Goal: Task Accomplishment & Management: Manage account settings

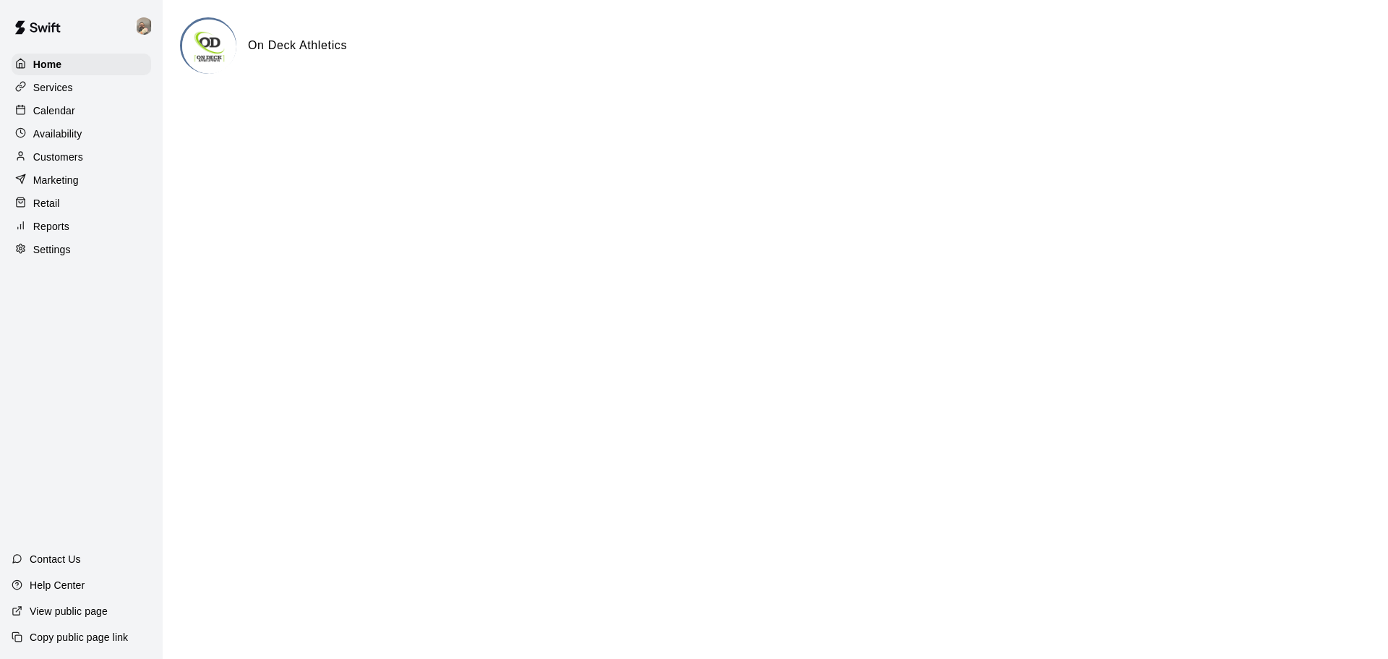
click at [49, 93] on p "Services" at bounding box center [53, 87] width 40 height 14
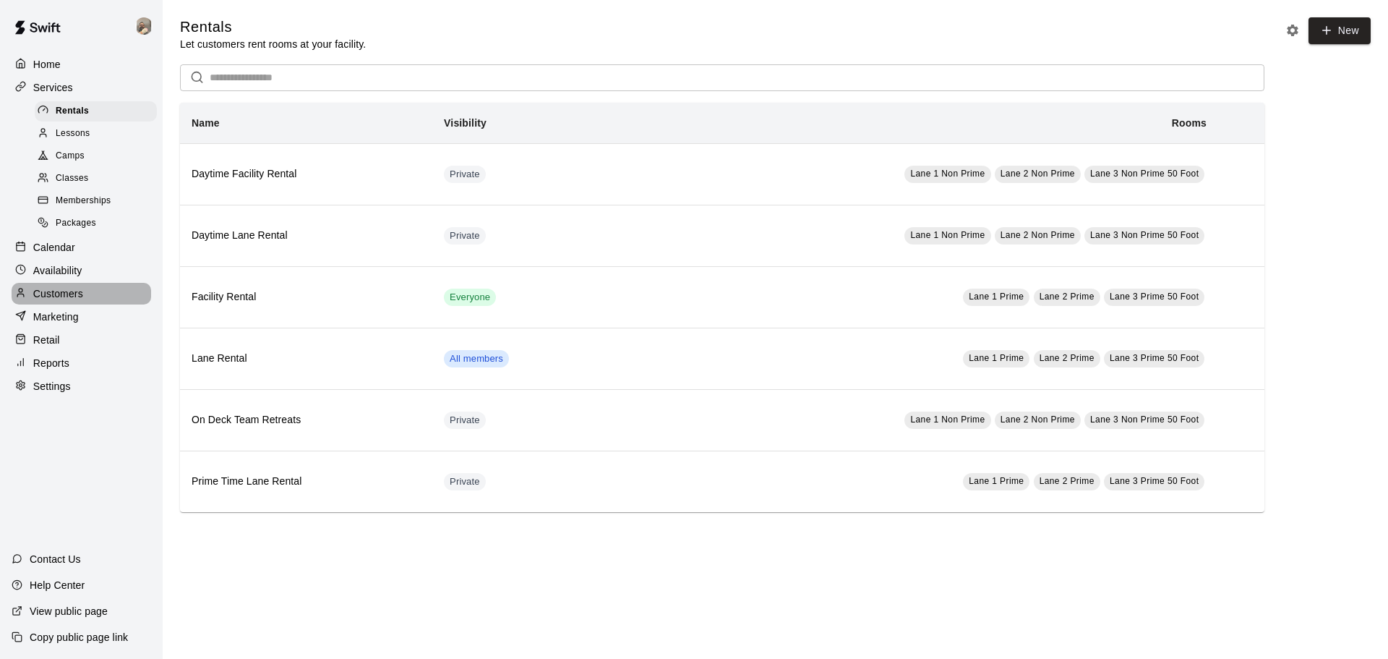
click at [85, 303] on div "Customers" at bounding box center [82, 294] width 140 height 22
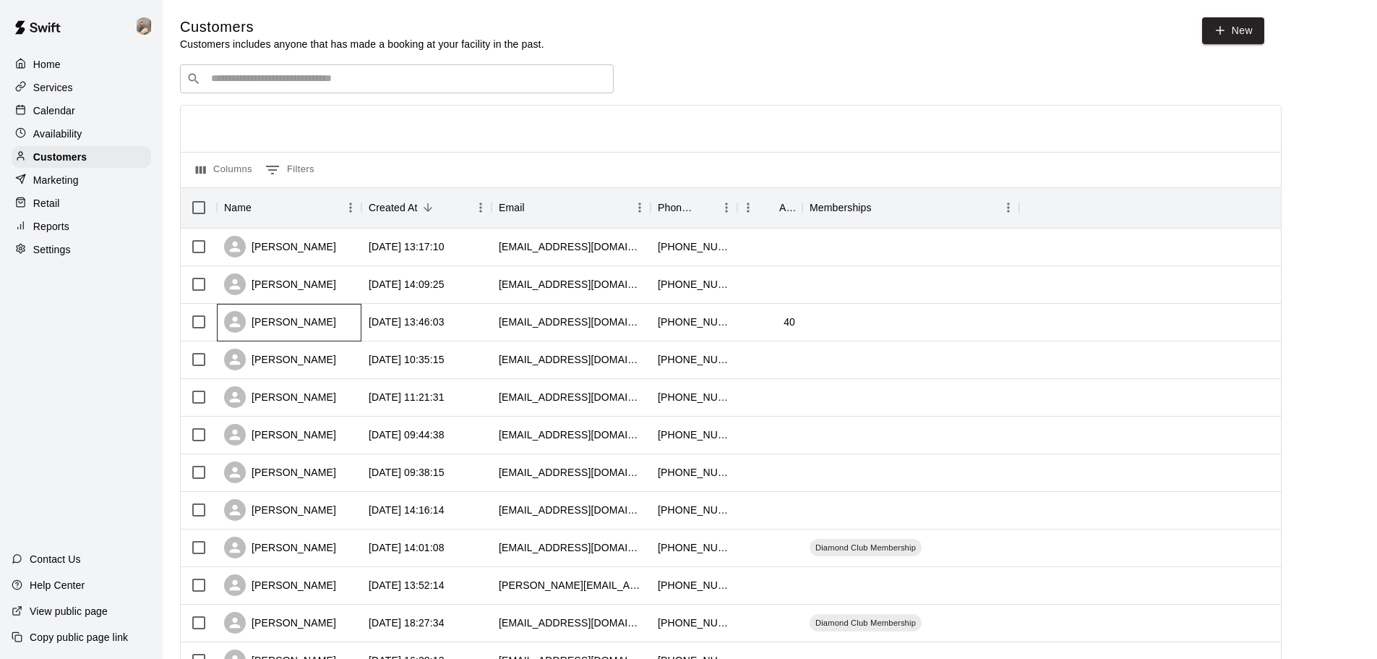
click at [283, 327] on div "[PERSON_NAME]" at bounding box center [280, 322] width 112 height 22
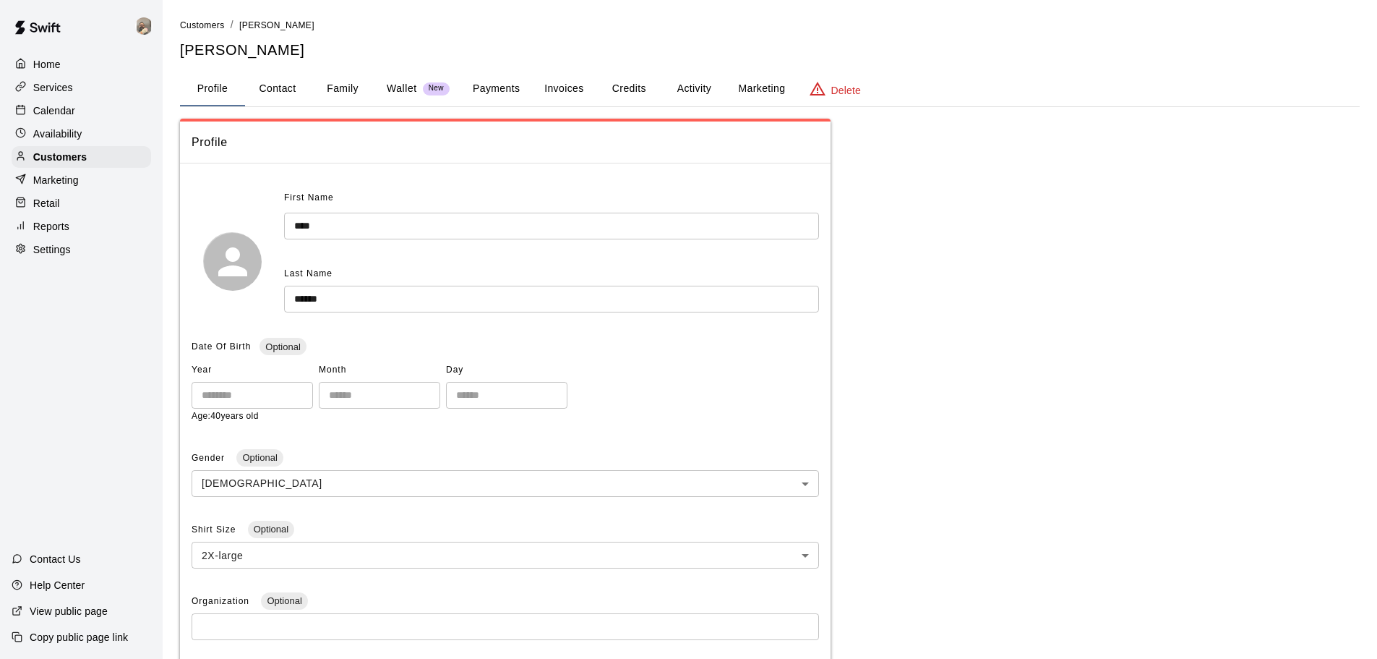
click at [631, 83] on button "Credits" at bounding box center [628, 89] width 65 height 35
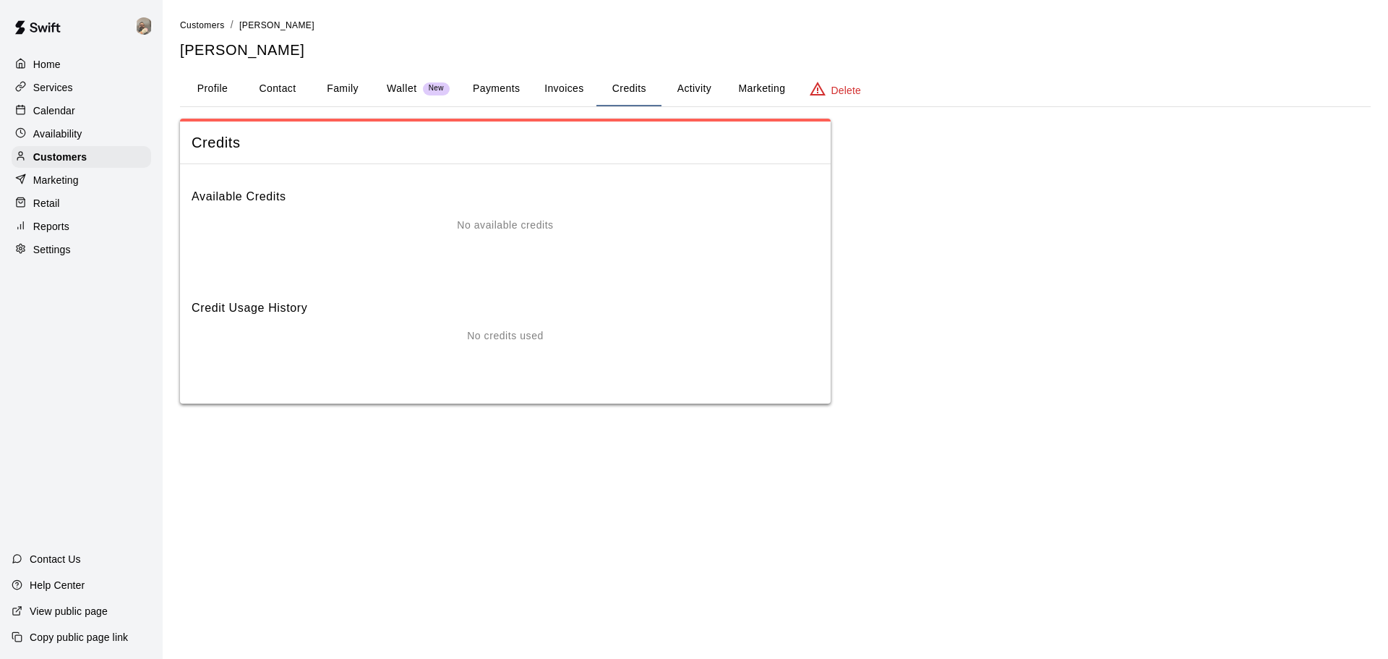
click at [526, 88] on button "Payments" at bounding box center [496, 89] width 70 height 35
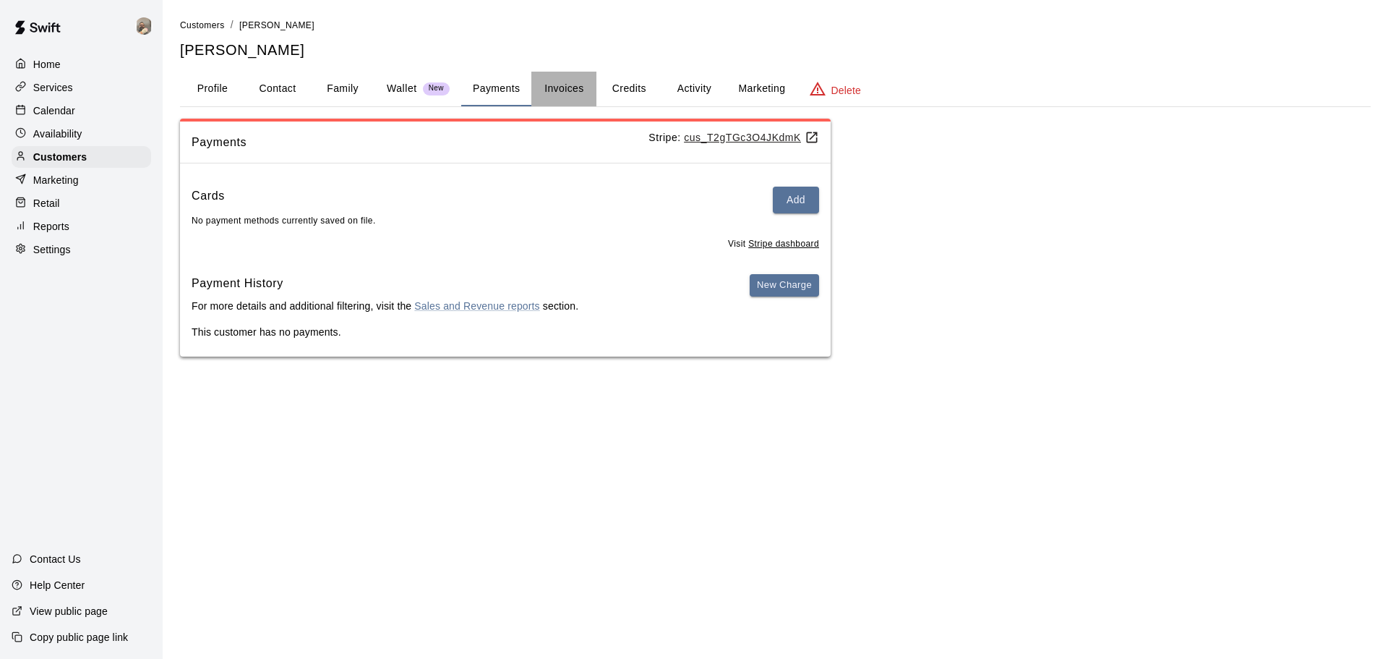
click at [560, 88] on button "Invoices" at bounding box center [563, 89] width 65 height 35
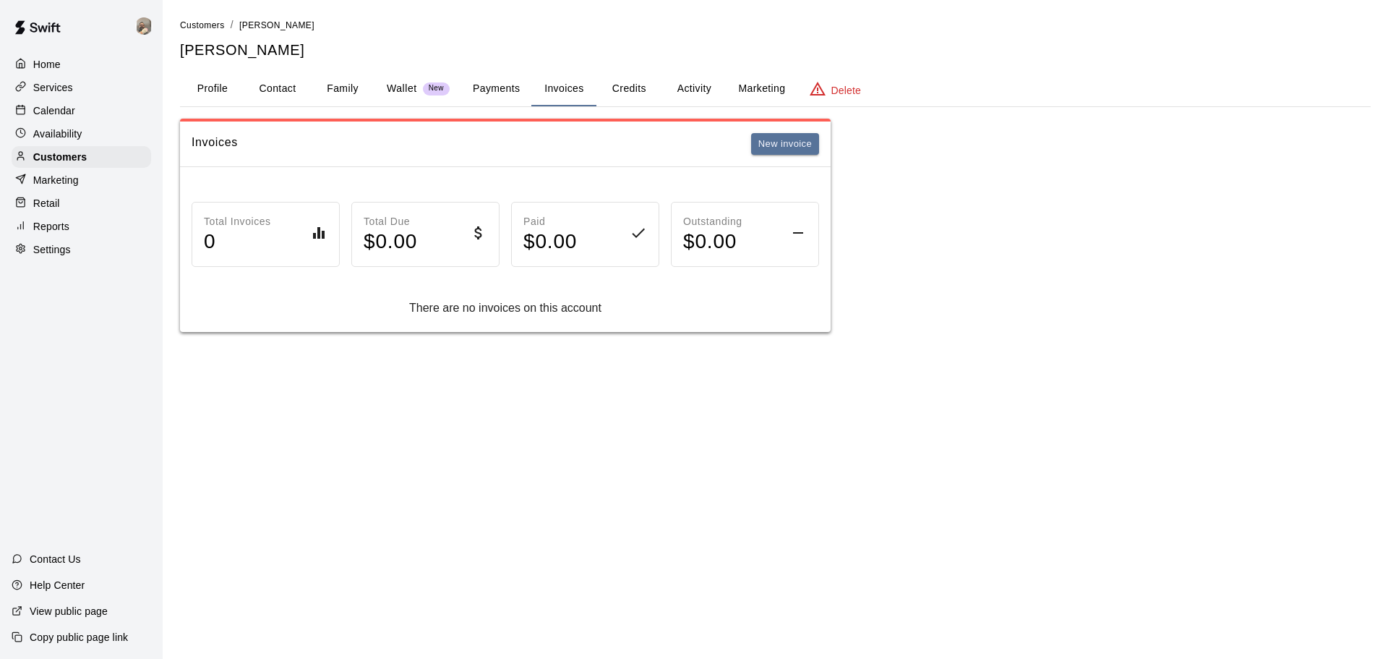
click at [630, 91] on button "Credits" at bounding box center [628, 89] width 65 height 35
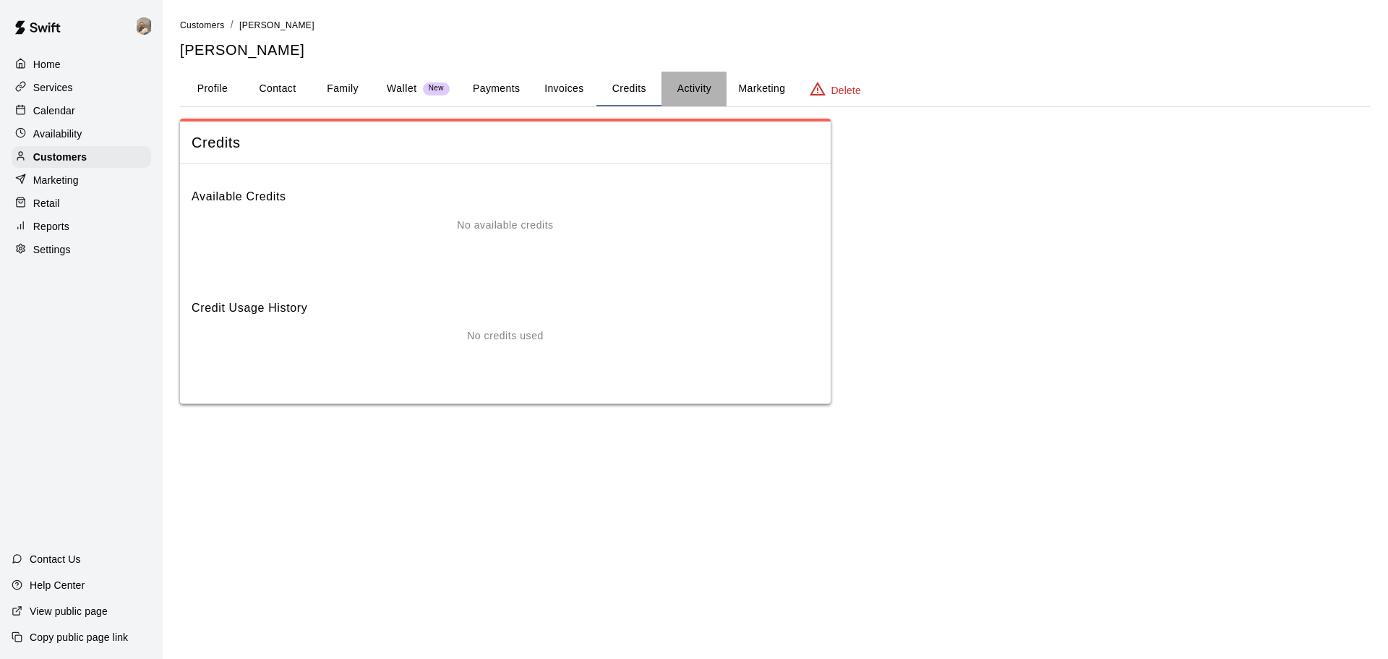
click at [681, 90] on button "Activity" at bounding box center [693, 89] width 65 height 35
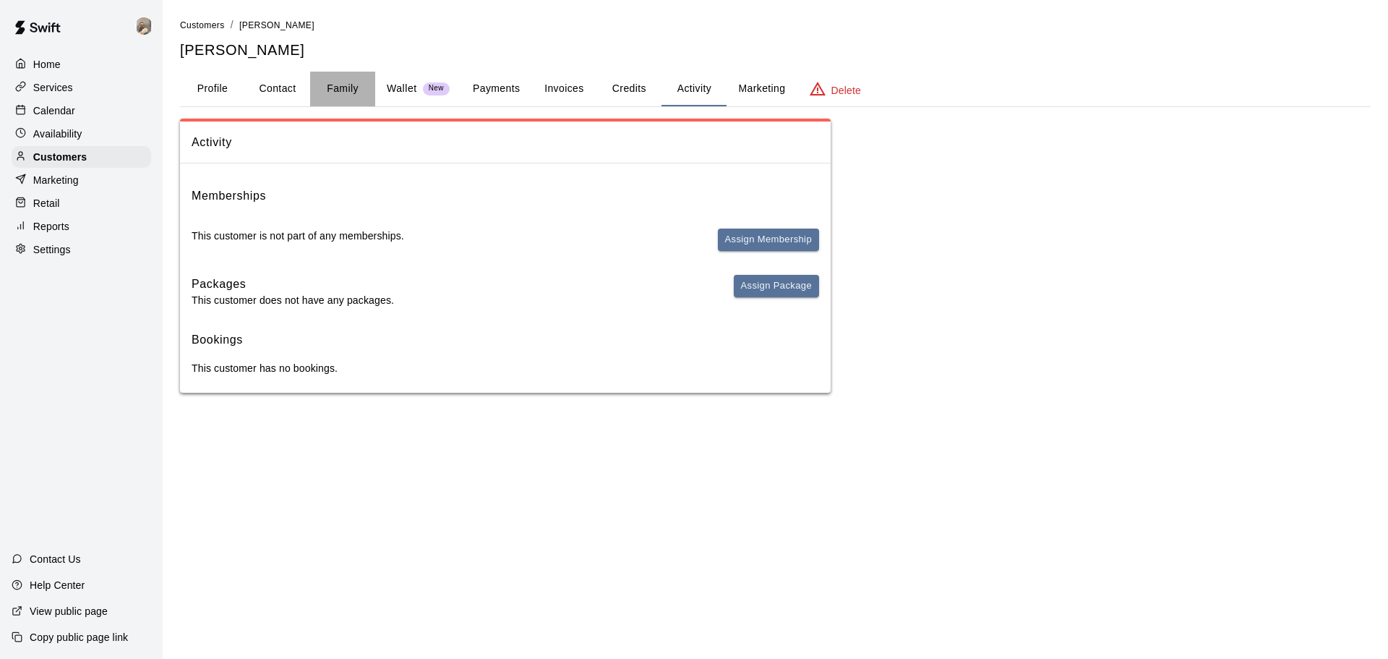
click at [364, 87] on button "Family" at bounding box center [342, 89] width 65 height 35
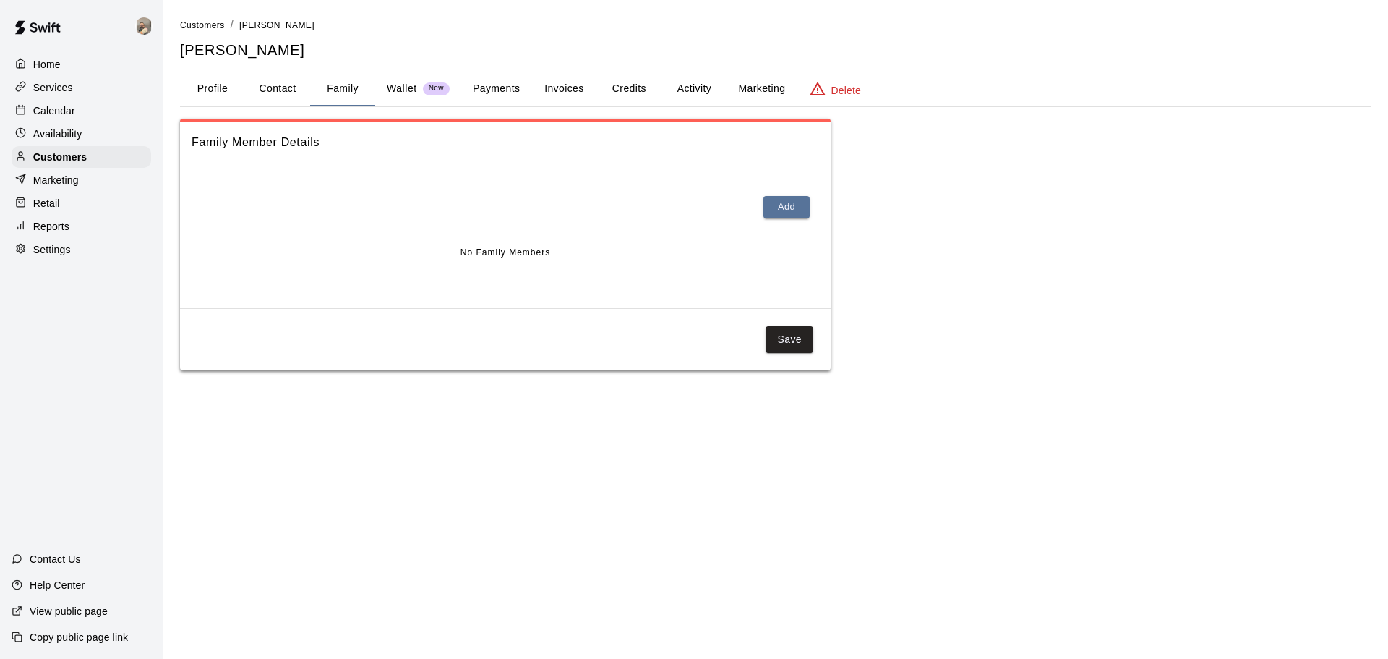
click at [280, 95] on button "Contact" at bounding box center [277, 89] width 65 height 35
select select "**"
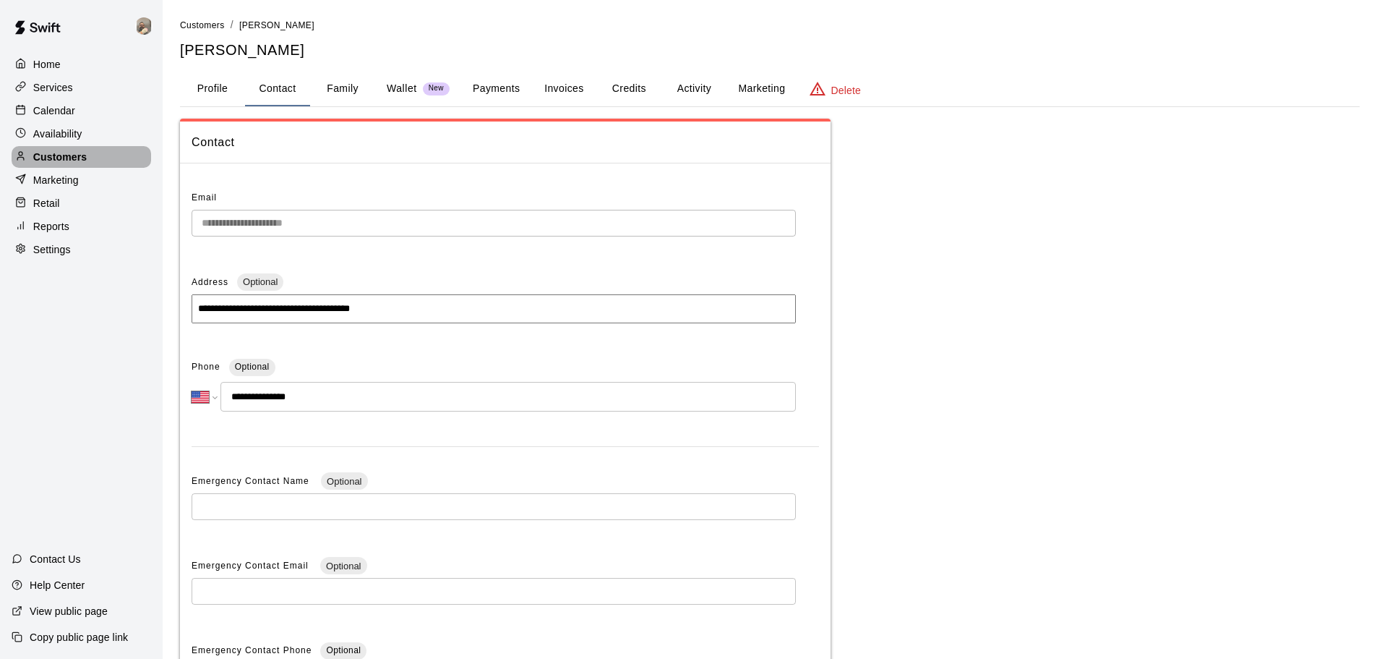
click at [58, 156] on p "Customers" at bounding box center [59, 157] width 53 height 14
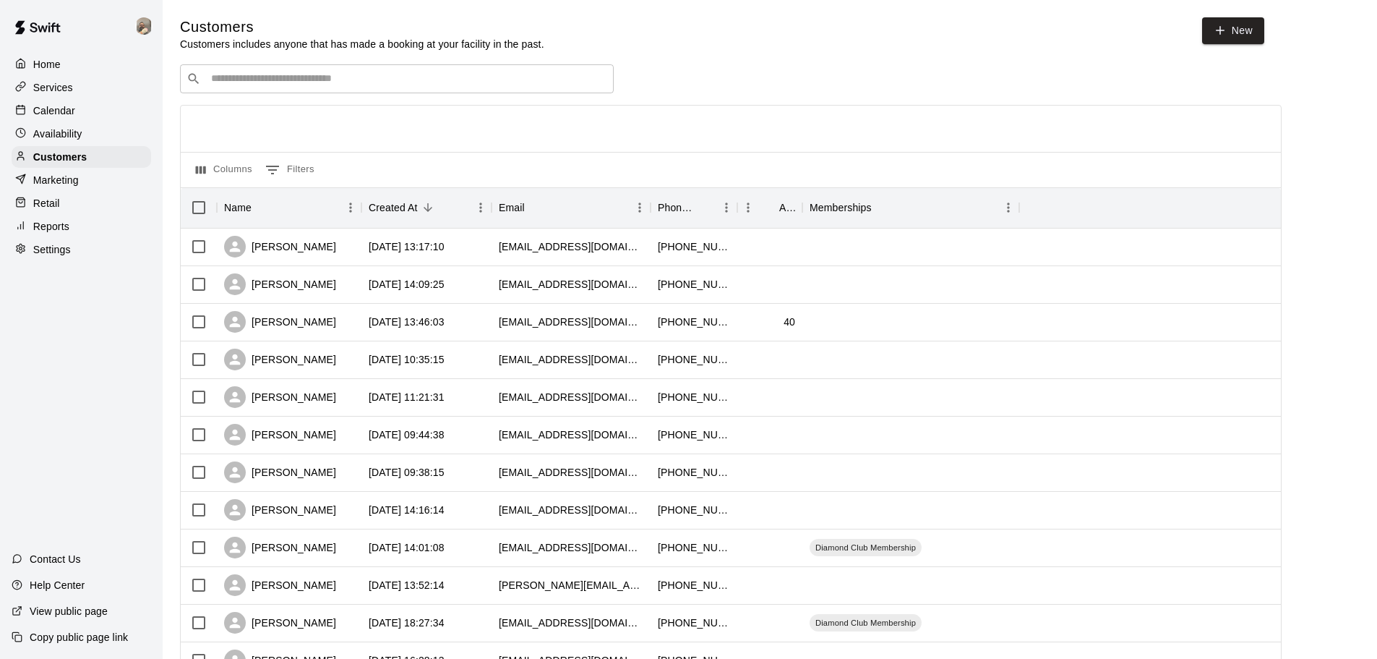
click at [256, 80] on input "Search customers by name or email" at bounding box center [407, 79] width 400 height 14
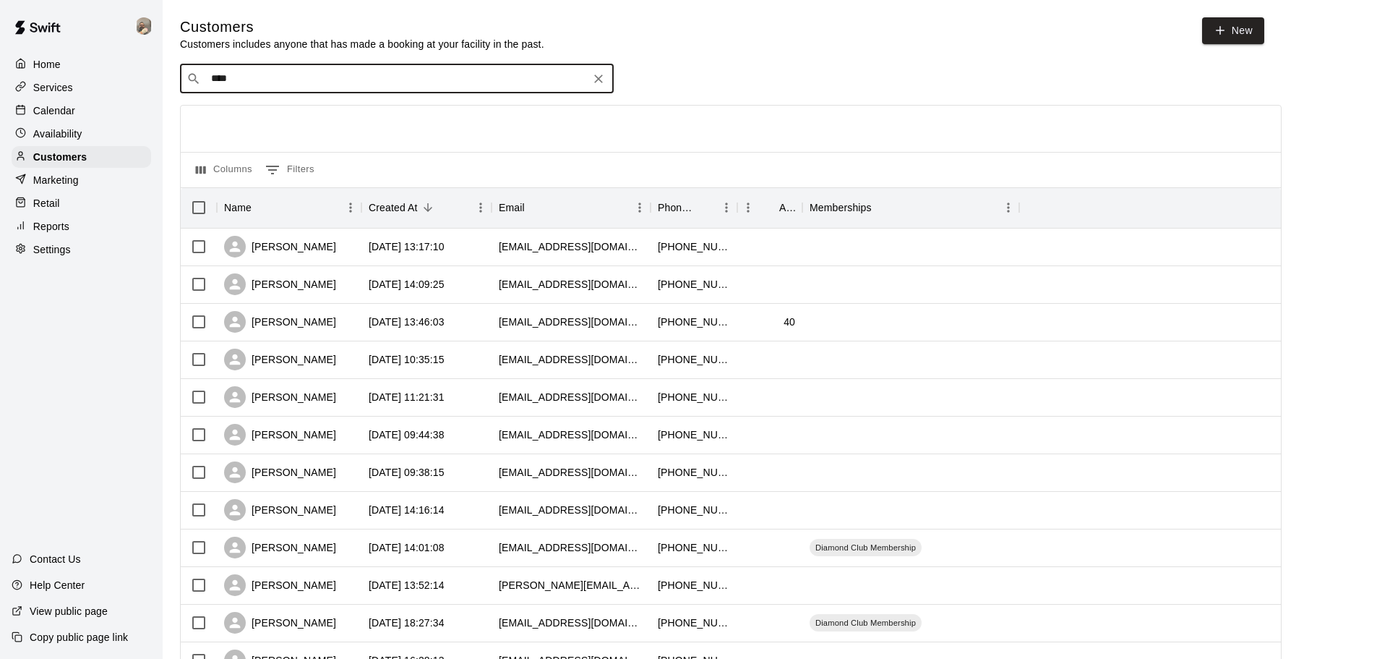
type input "****"
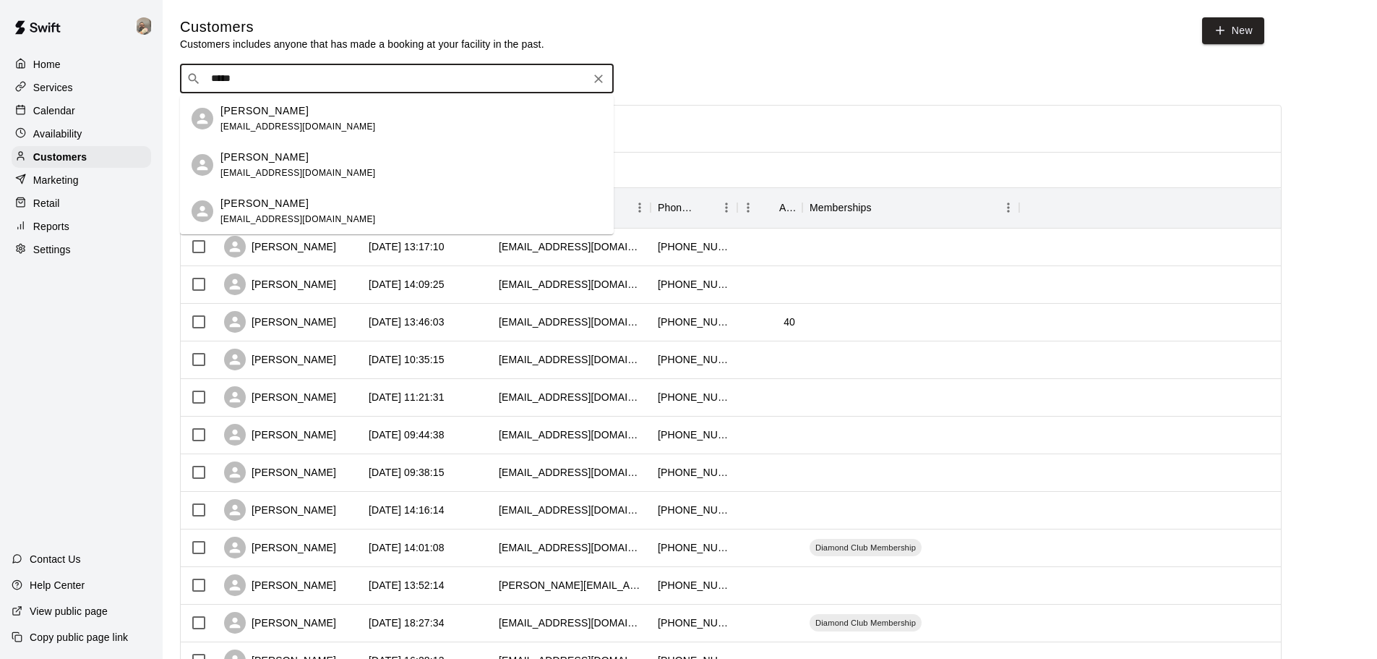
click at [287, 158] on div "[PERSON_NAME]" at bounding box center [297, 157] width 155 height 15
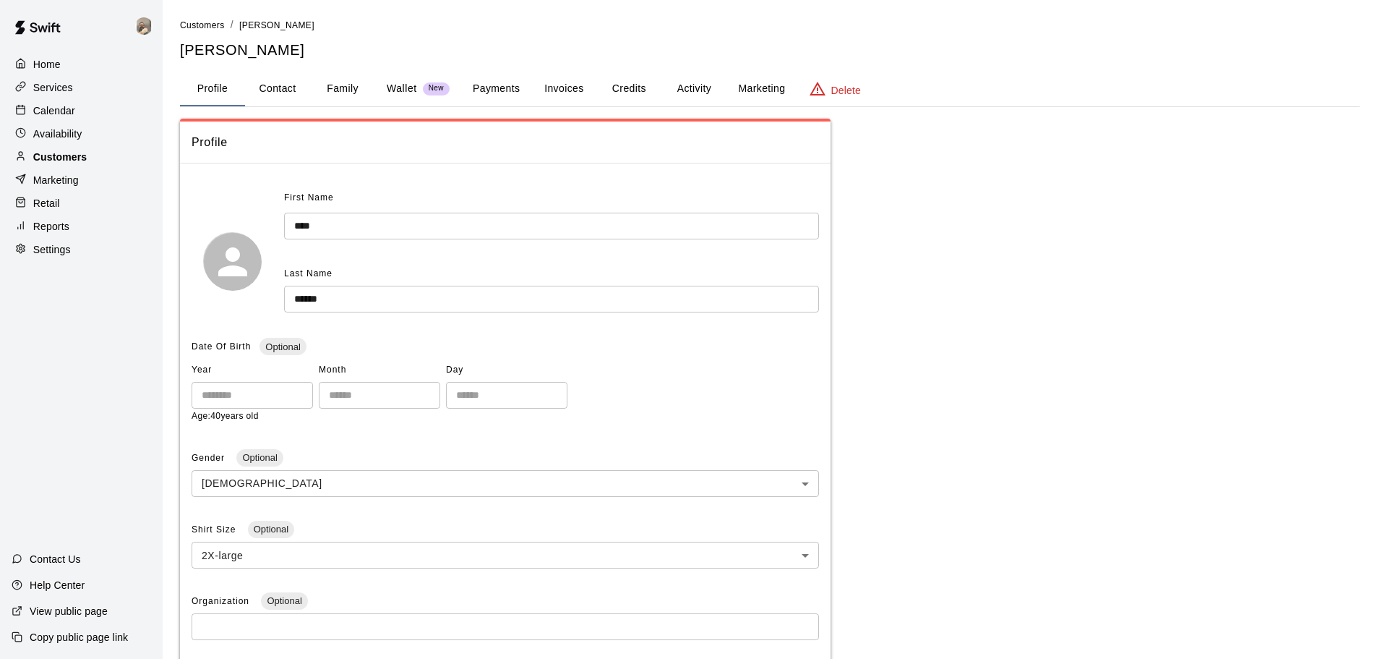
click at [72, 163] on p "Customers" at bounding box center [59, 157] width 53 height 14
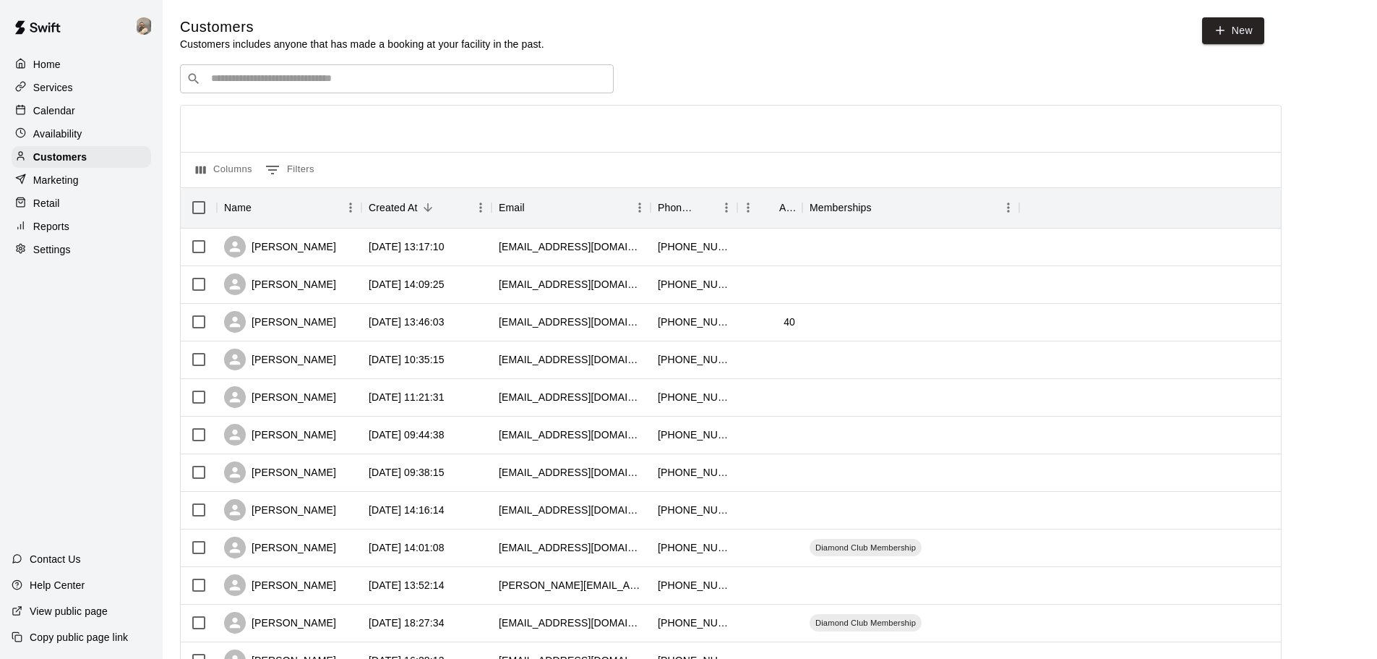
click at [279, 72] on div "​ ​" at bounding box center [397, 78] width 434 height 29
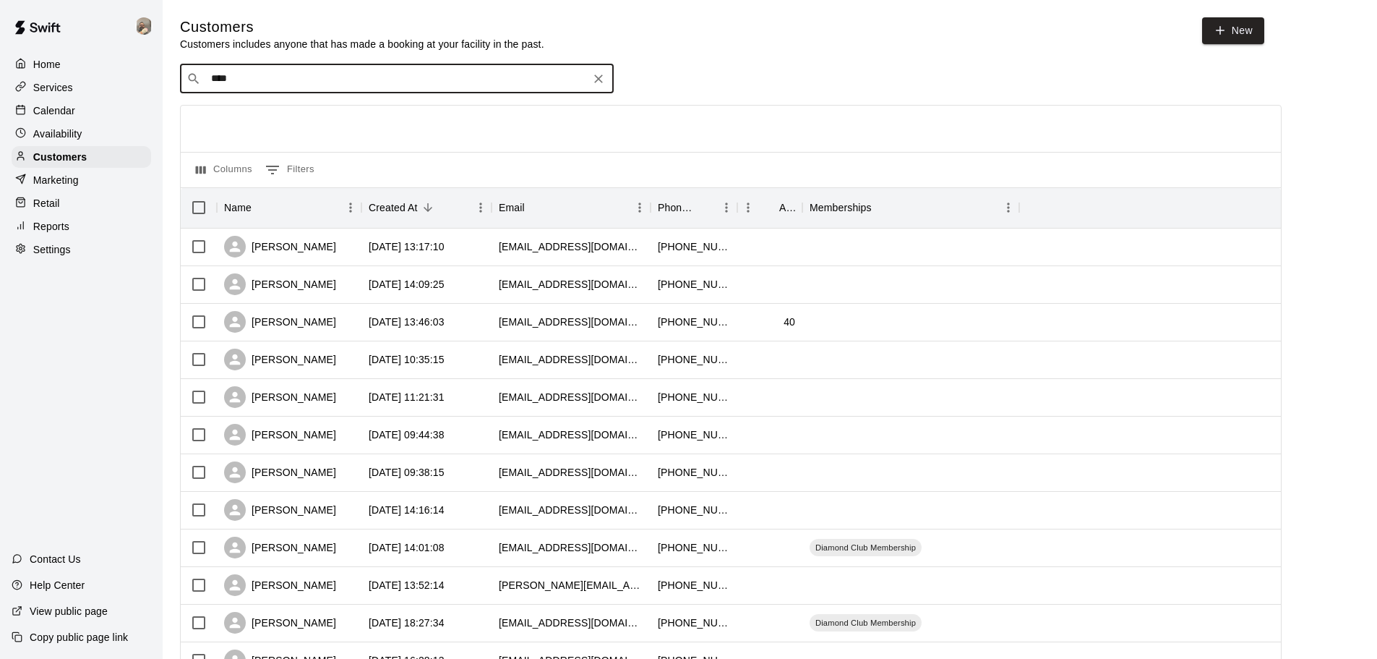
type input "****"
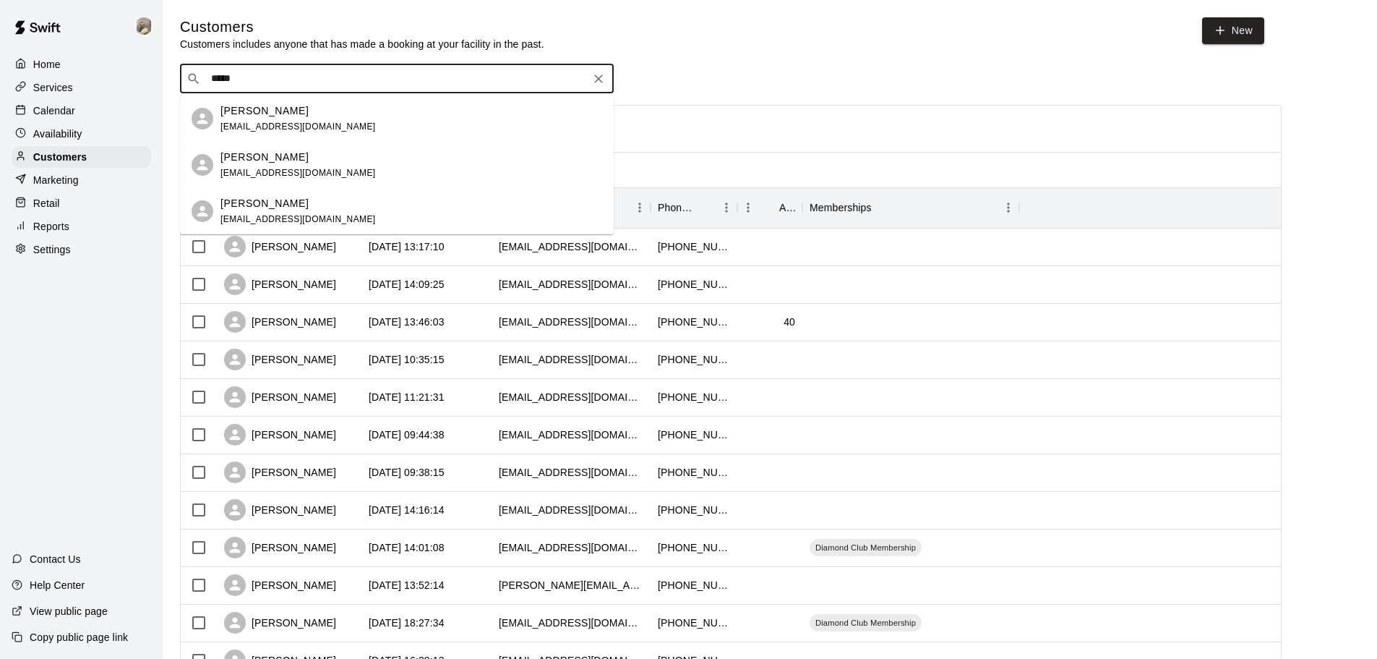
click at [270, 125] on span "[EMAIL_ADDRESS][DOMAIN_NAME]" at bounding box center [297, 126] width 155 height 10
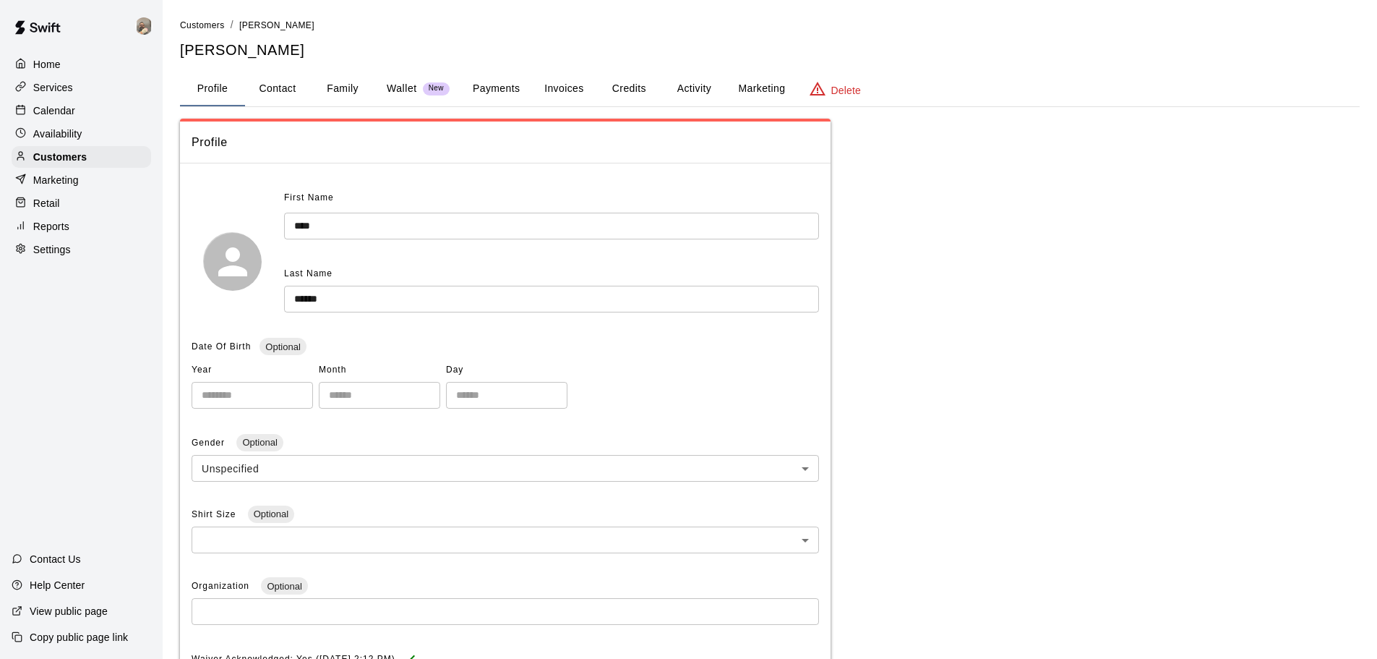
click at [840, 85] on p "Delete" at bounding box center [846, 90] width 30 height 14
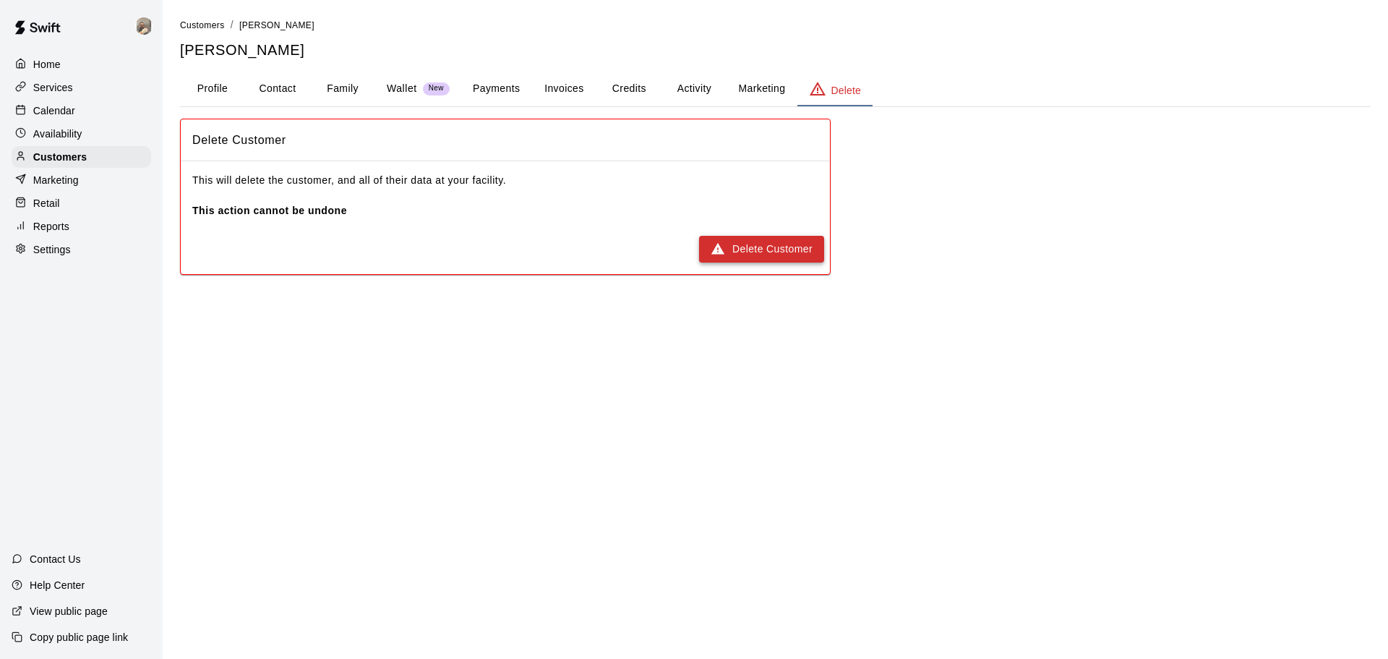
click at [769, 249] on button "Delete Customer" at bounding box center [761, 249] width 125 height 27
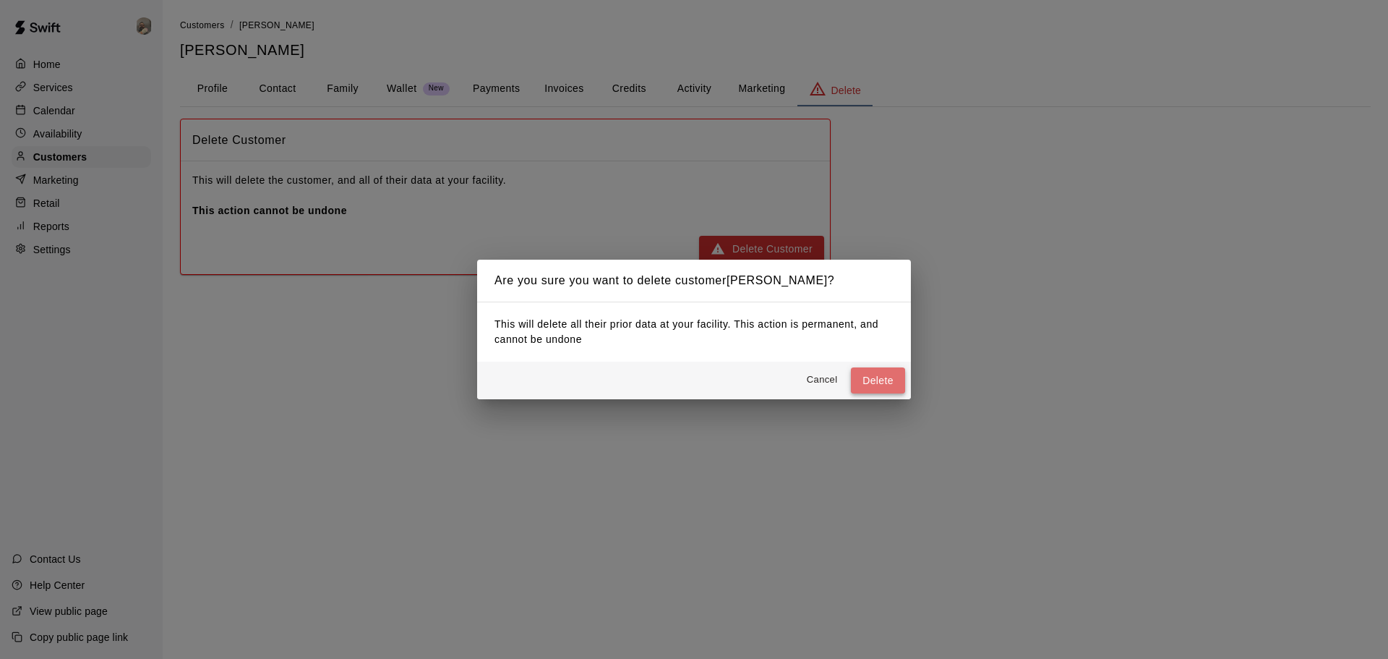
click at [877, 377] on button "Delete" at bounding box center [878, 380] width 54 height 27
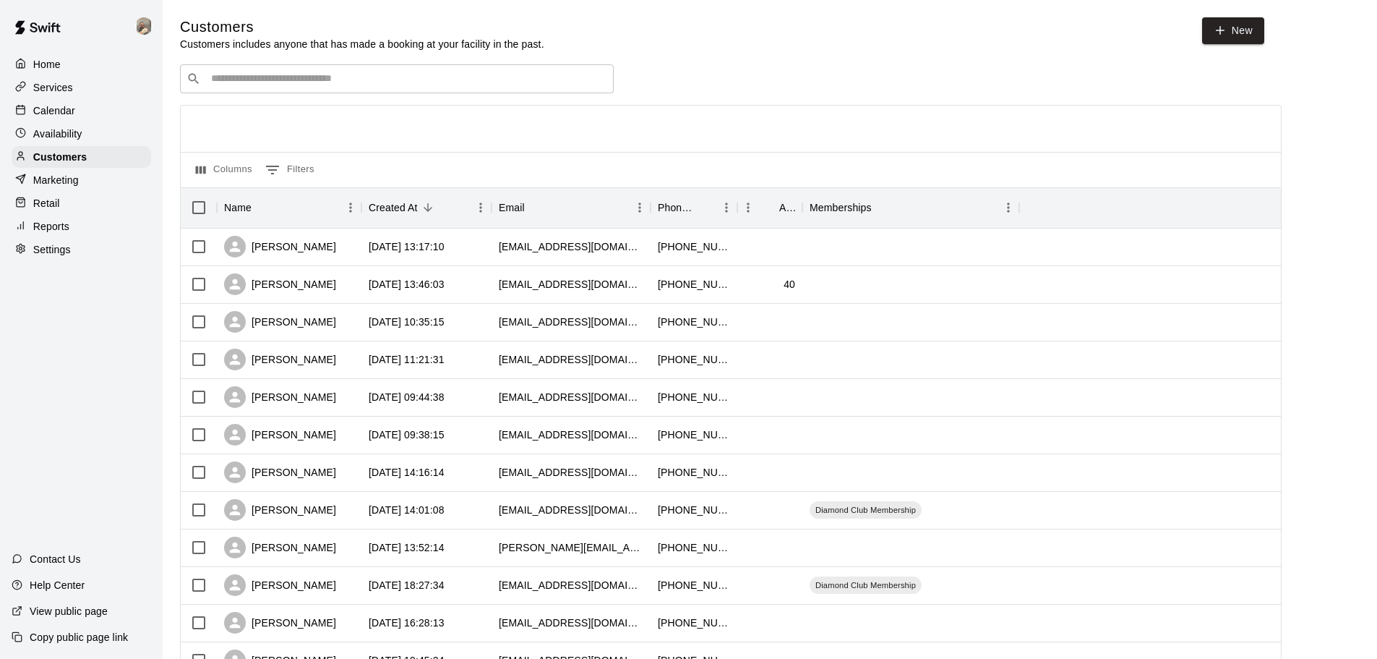
click at [253, 74] on input "Search customers by name or email" at bounding box center [407, 79] width 400 height 14
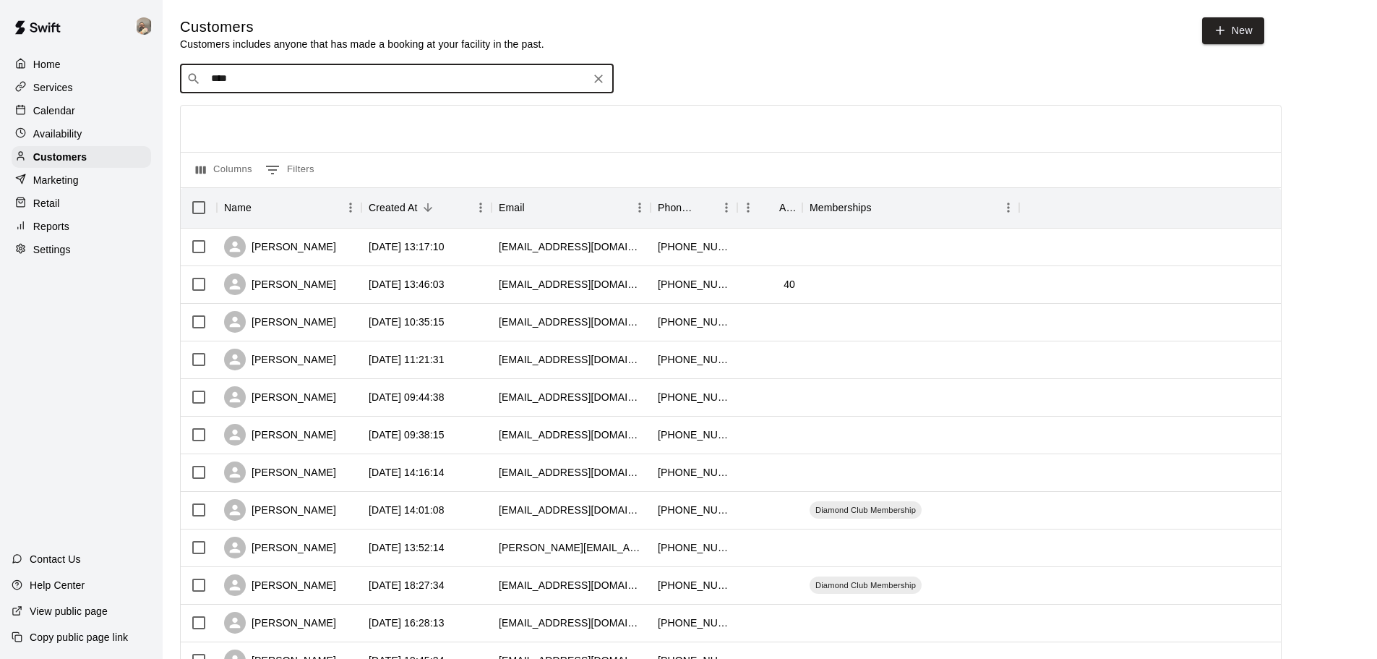
type input "****"
click at [312, 166] on div "[PERSON_NAME] [EMAIL_ADDRESS][DOMAIN_NAME]" at bounding box center [297, 165] width 155 height 31
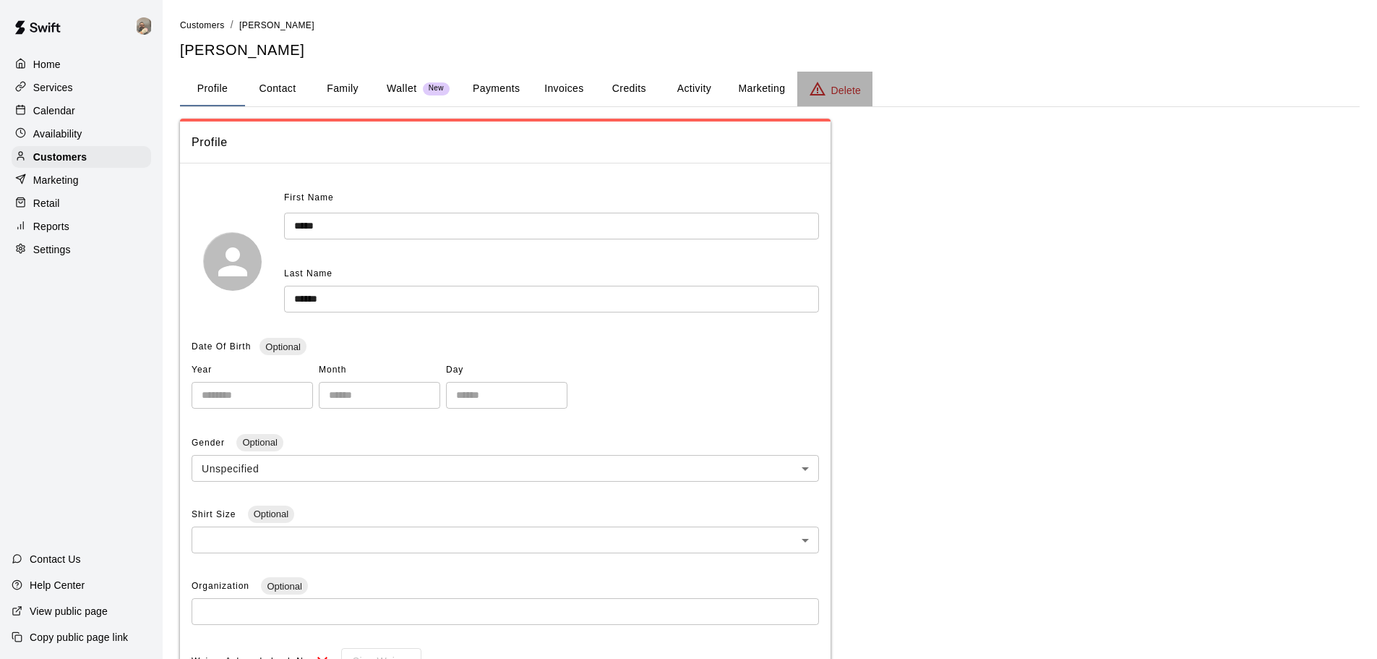
click at [848, 95] on p "Delete" at bounding box center [846, 90] width 30 height 14
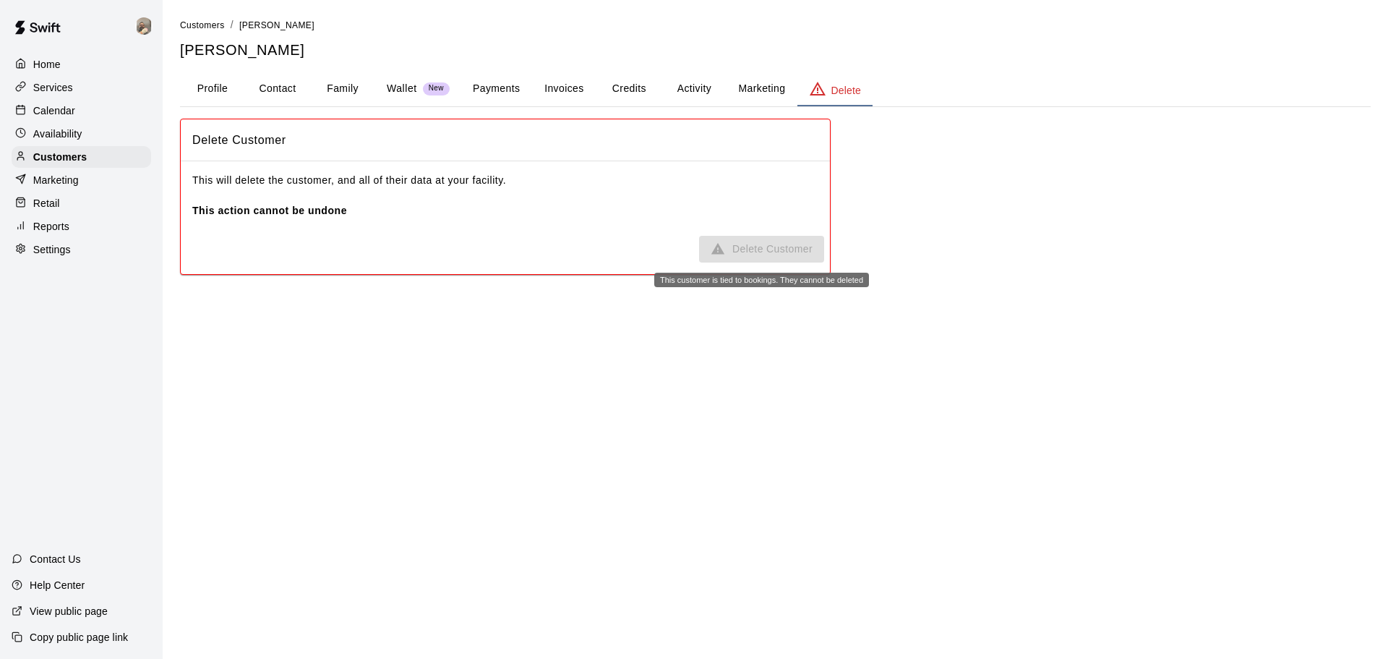
click at [774, 237] on span "Delete Customer" at bounding box center [761, 249] width 125 height 27
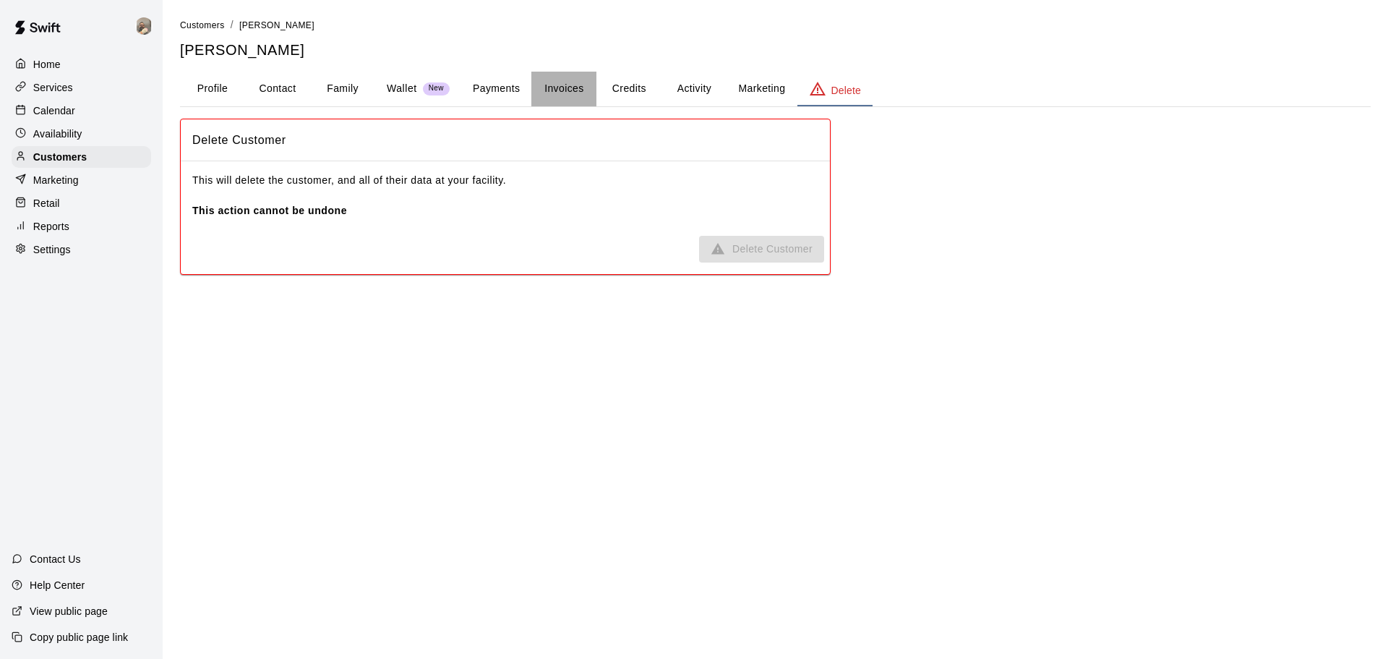
click at [538, 87] on button "Invoices" at bounding box center [563, 89] width 65 height 35
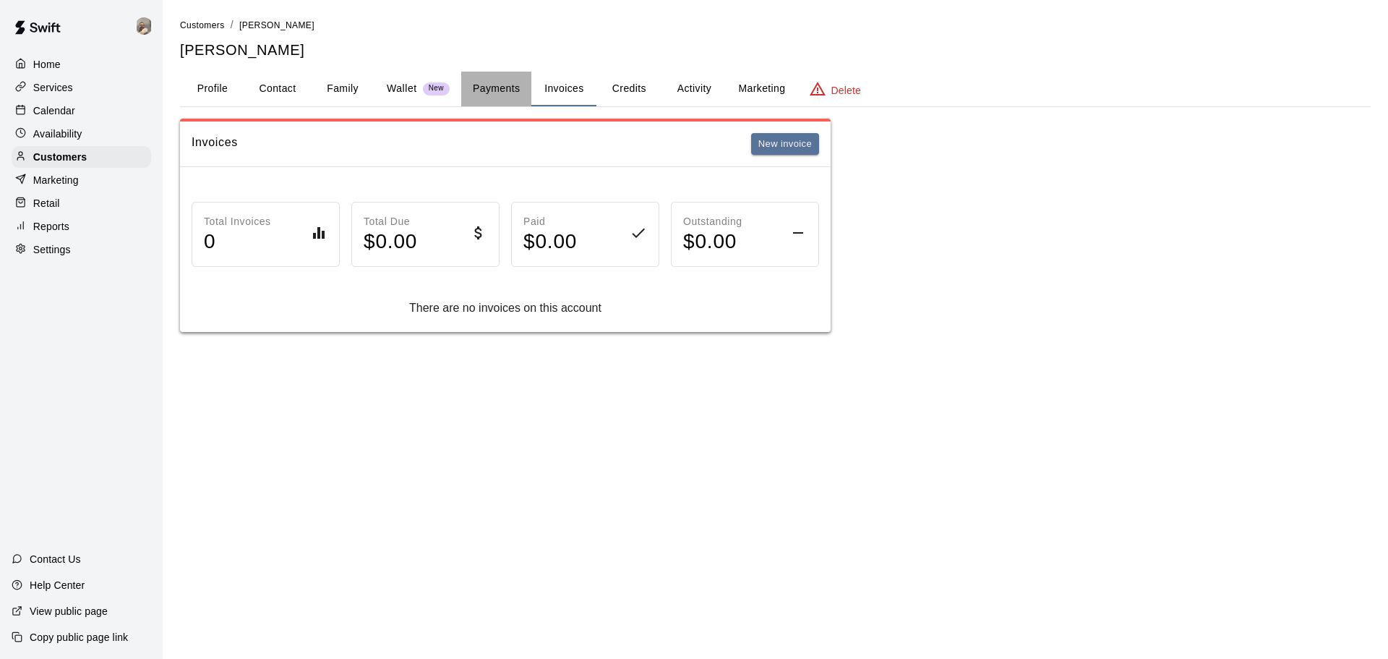
click at [518, 87] on button "Payments" at bounding box center [496, 89] width 70 height 35
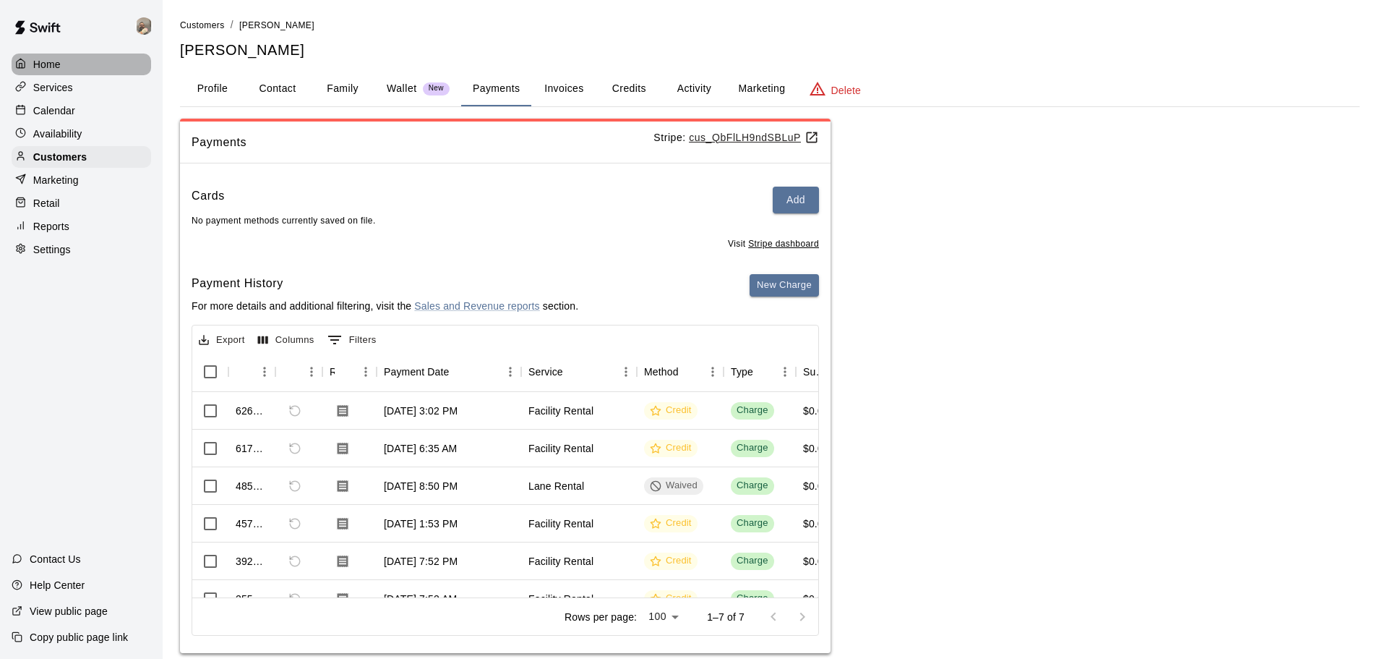
click at [57, 68] on p "Home" at bounding box center [46, 64] width 27 height 14
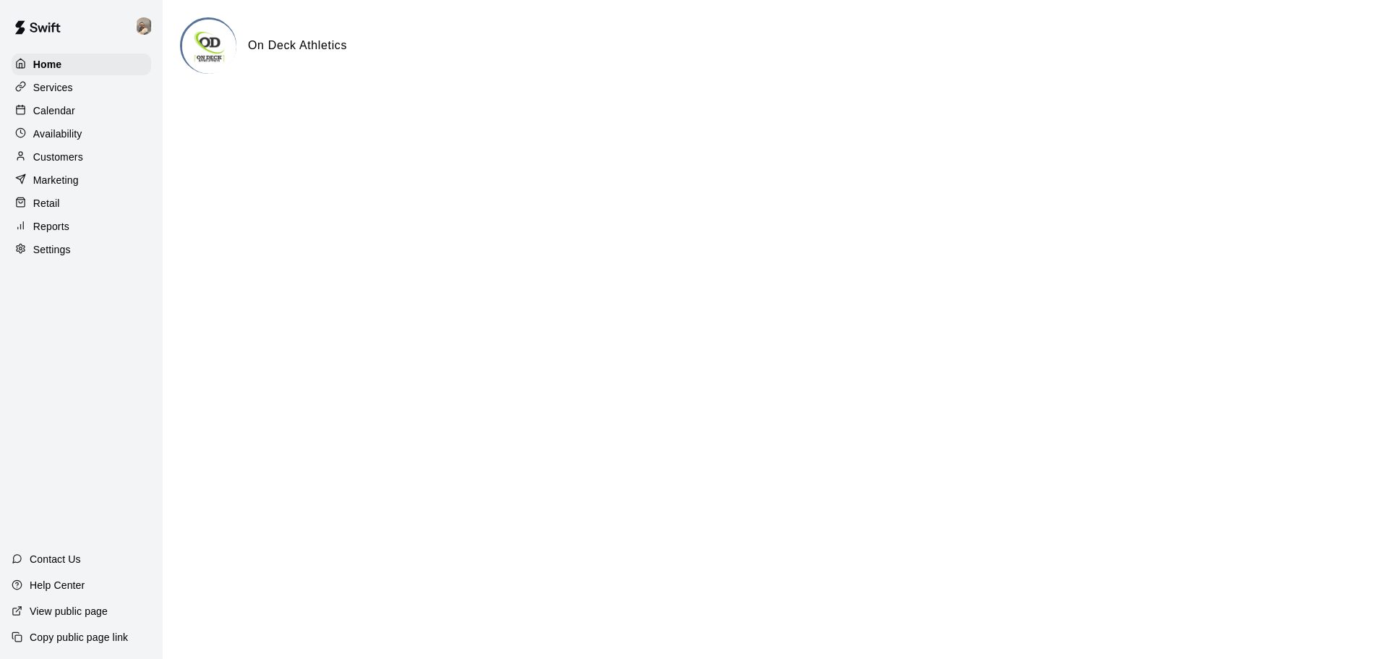
click at [81, 155] on p "Customers" at bounding box center [58, 157] width 50 height 14
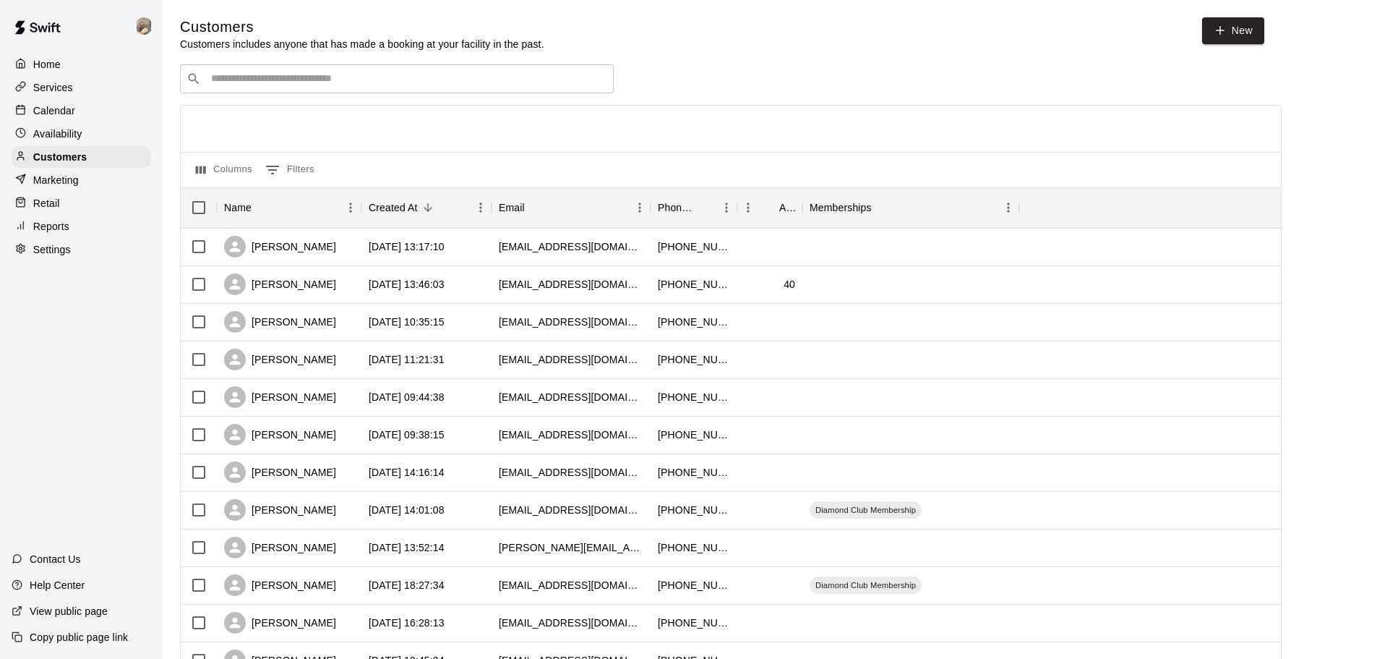
click at [309, 76] on input "Search customers by name or email" at bounding box center [407, 79] width 400 height 14
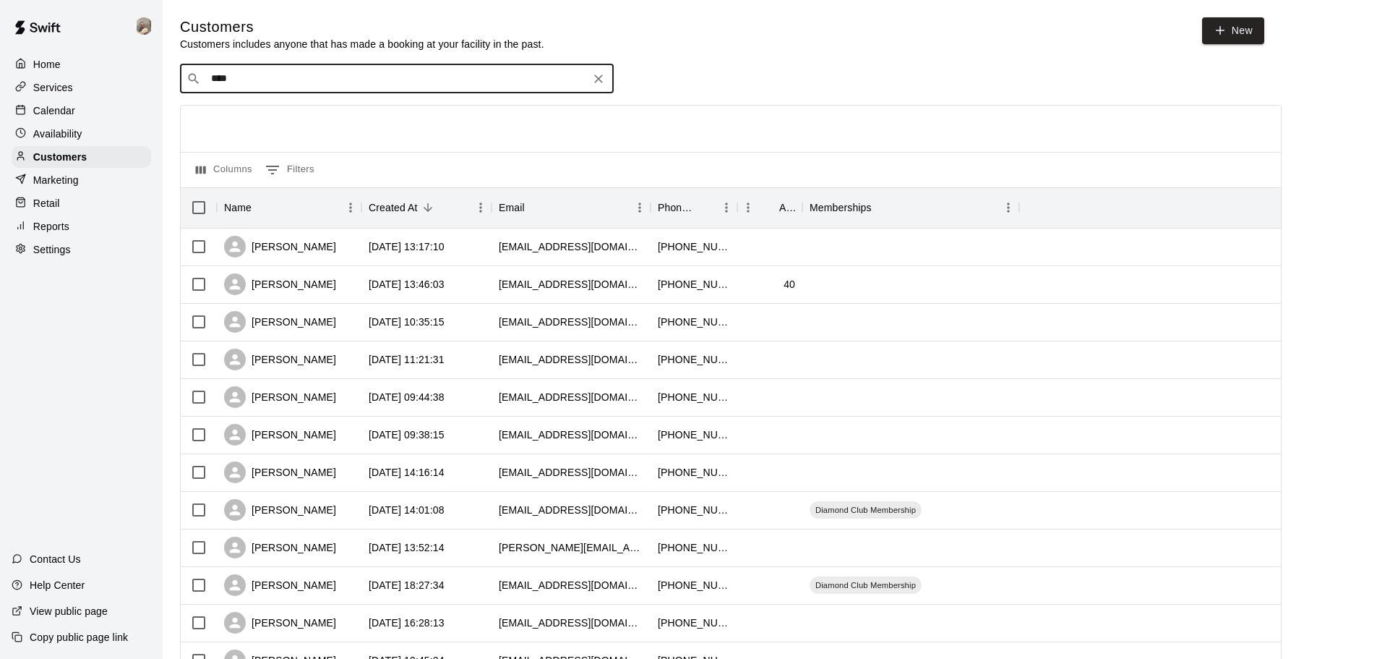
type input "****"
click at [316, 116] on div "[PERSON_NAME]" at bounding box center [297, 110] width 155 height 15
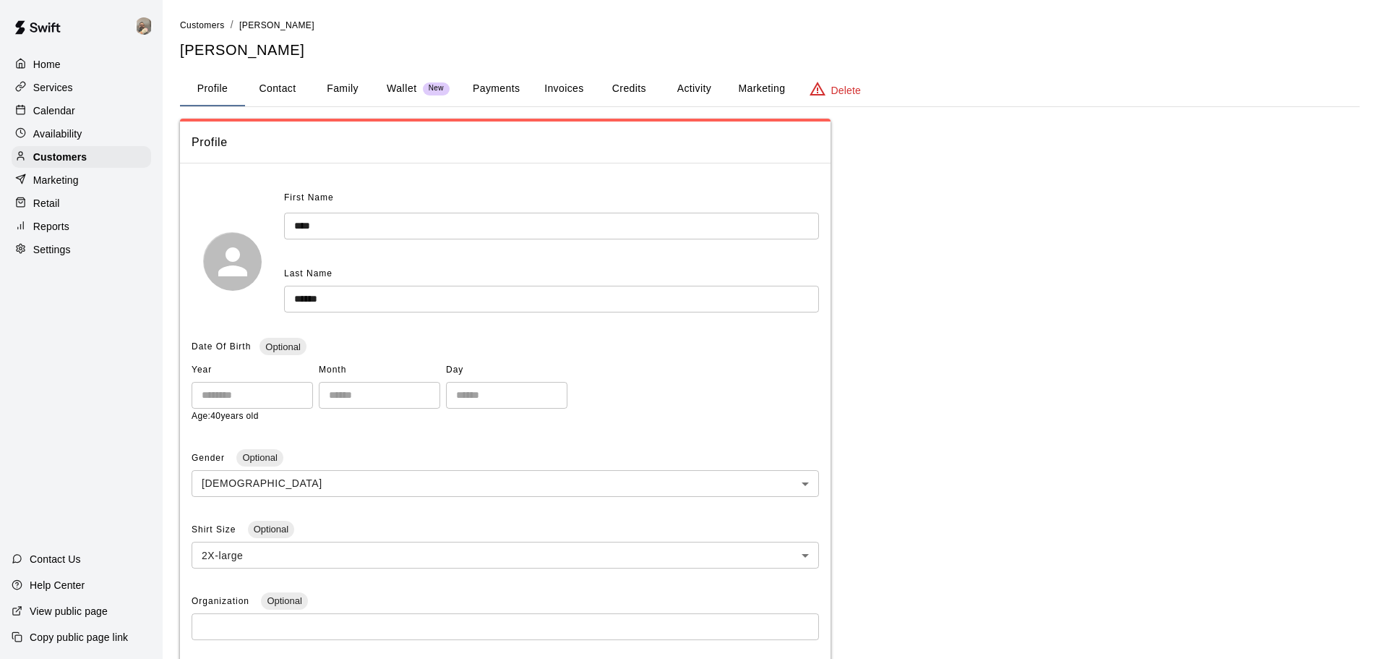
click at [622, 90] on button "Credits" at bounding box center [628, 89] width 65 height 35
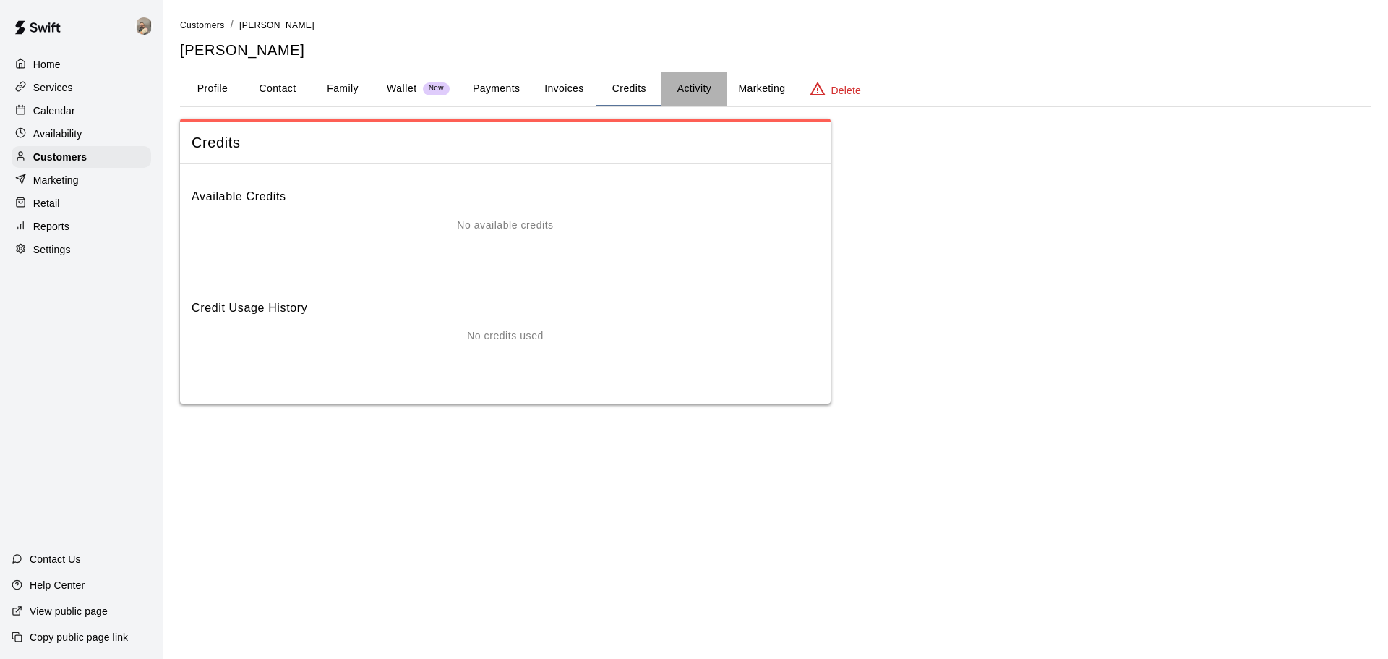
click at [702, 85] on button "Activity" at bounding box center [693, 89] width 65 height 35
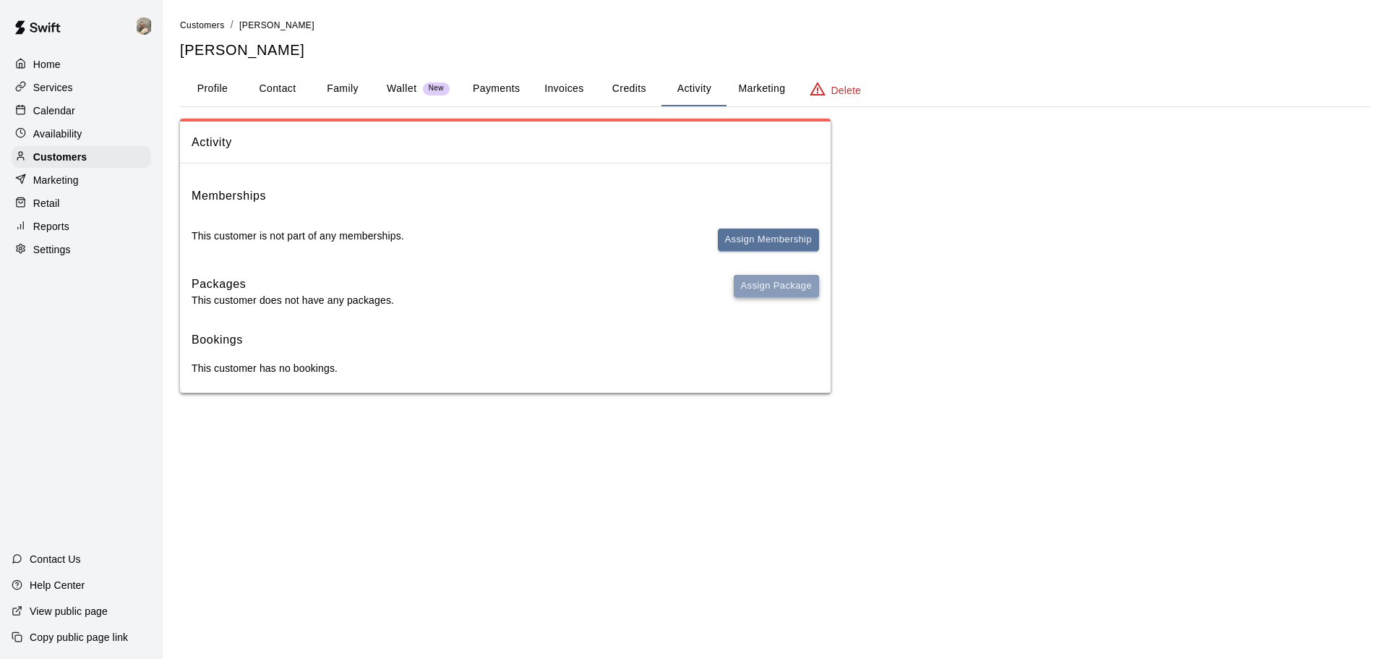
click at [788, 294] on button "Assign Package" at bounding box center [776, 286] width 85 height 22
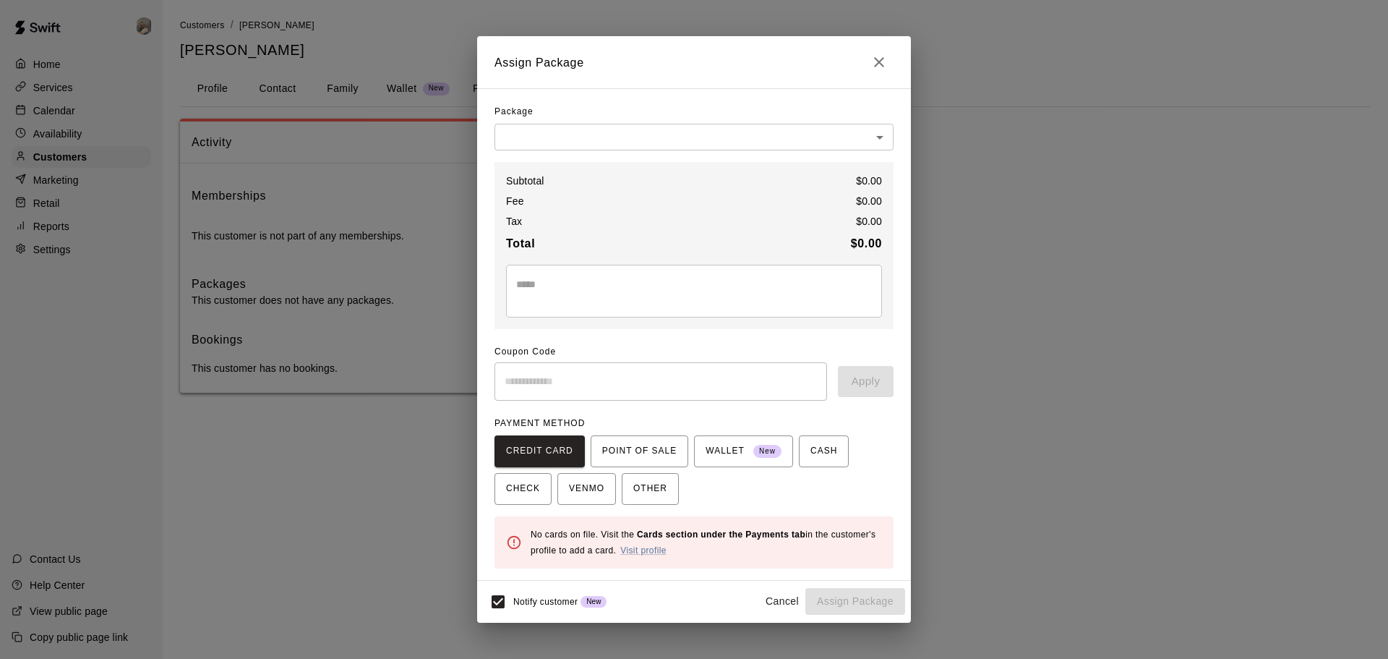
drag, startPoint x: 651, startPoint y: 120, endPoint x: 656, endPoint y: 125, distance: 7.7
click at [655, 120] on div "Package" at bounding box center [693, 111] width 399 height 23
click at [660, 136] on body "Home Services Calendar Availability Customers Marketing Retail Reports Settings…" at bounding box center [694, 210] width 1388 height 421
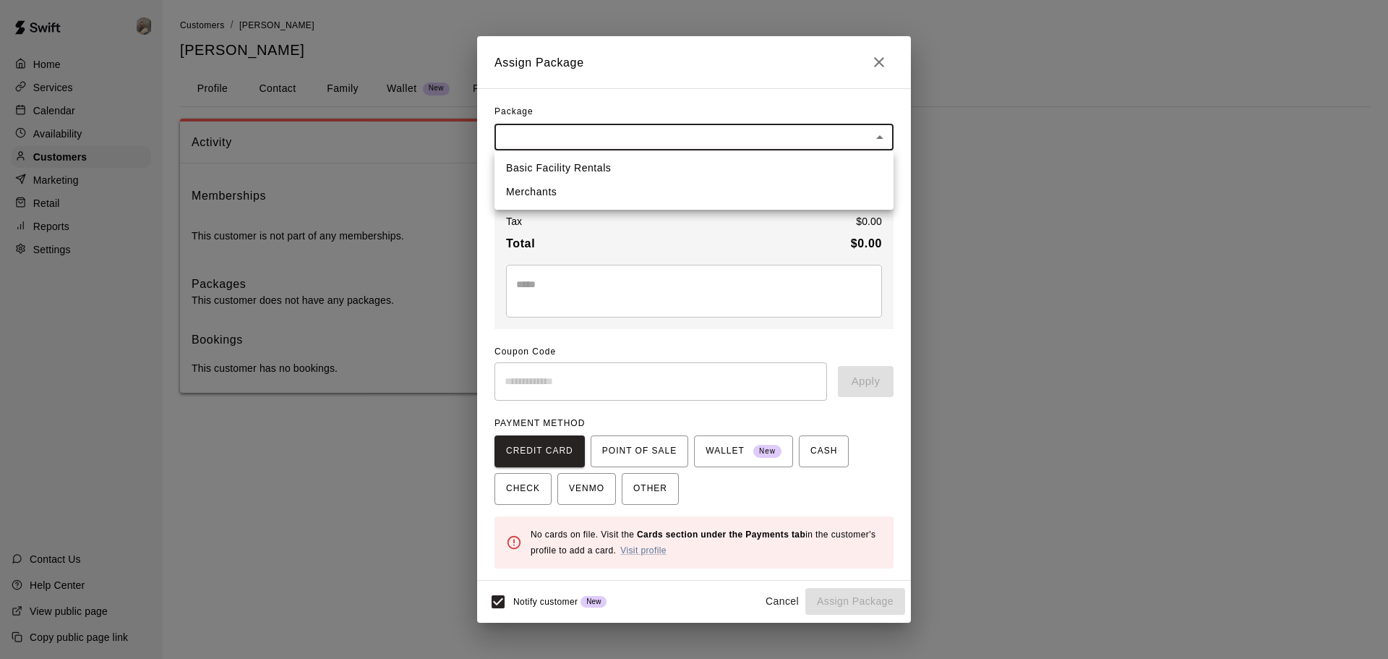
click at [629, 184] on li "Merchants" at bounding box center [693, 192] width 399 height 24
type input "**********"
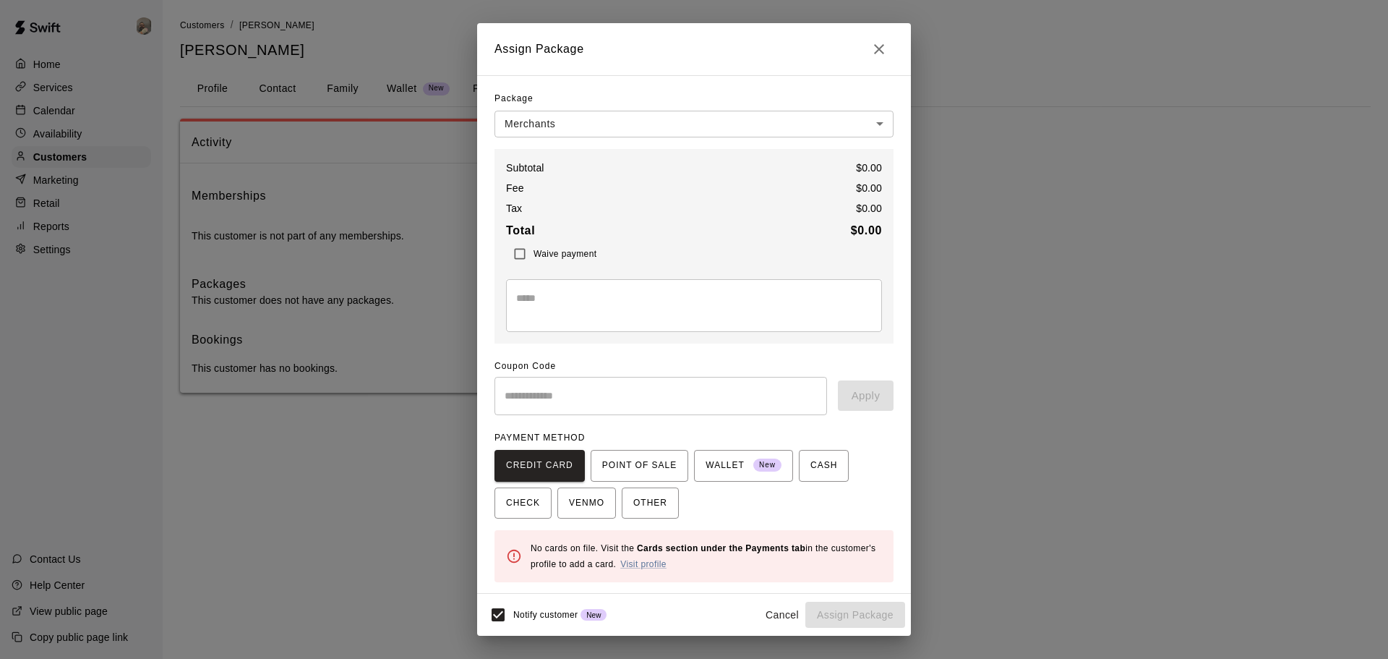
click at [560, 249] on span "Waive payment" at bounding box center [565, 254] width 63 height 10
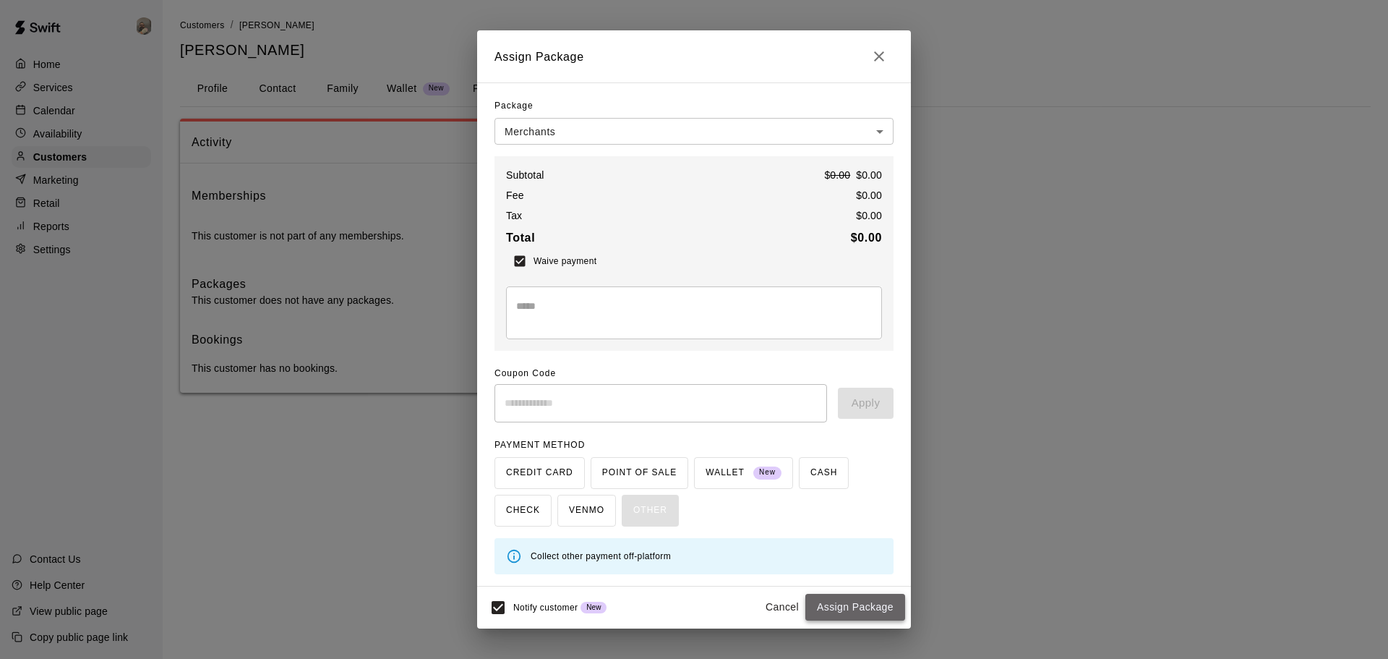
click at [848, 604] on button "Assign Package" at bounding box center [855, 607] width 100 height 27
